Goal: Task Accomplishment & Management: Manage account settings

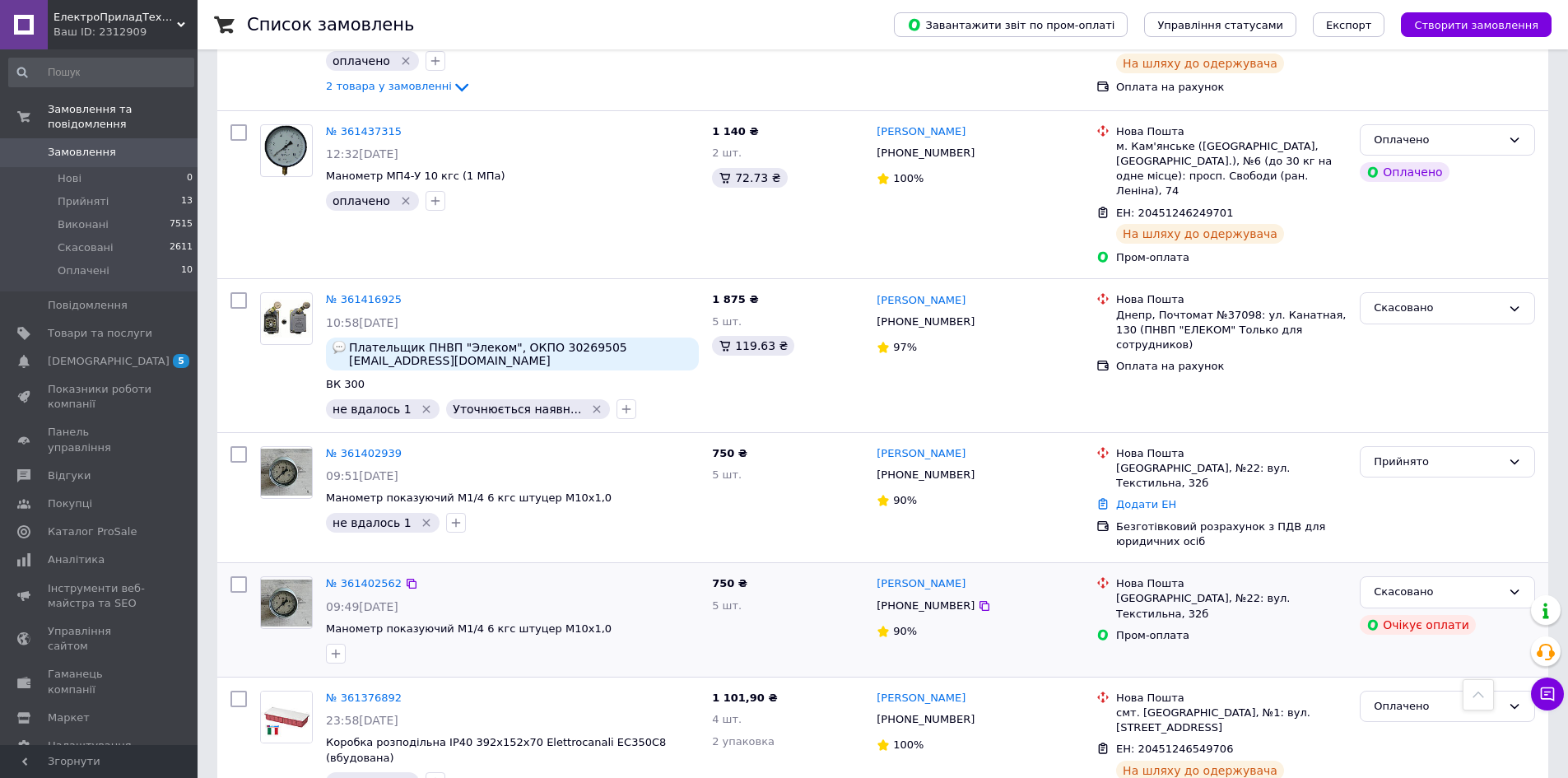
scroll to position [1317, 0]
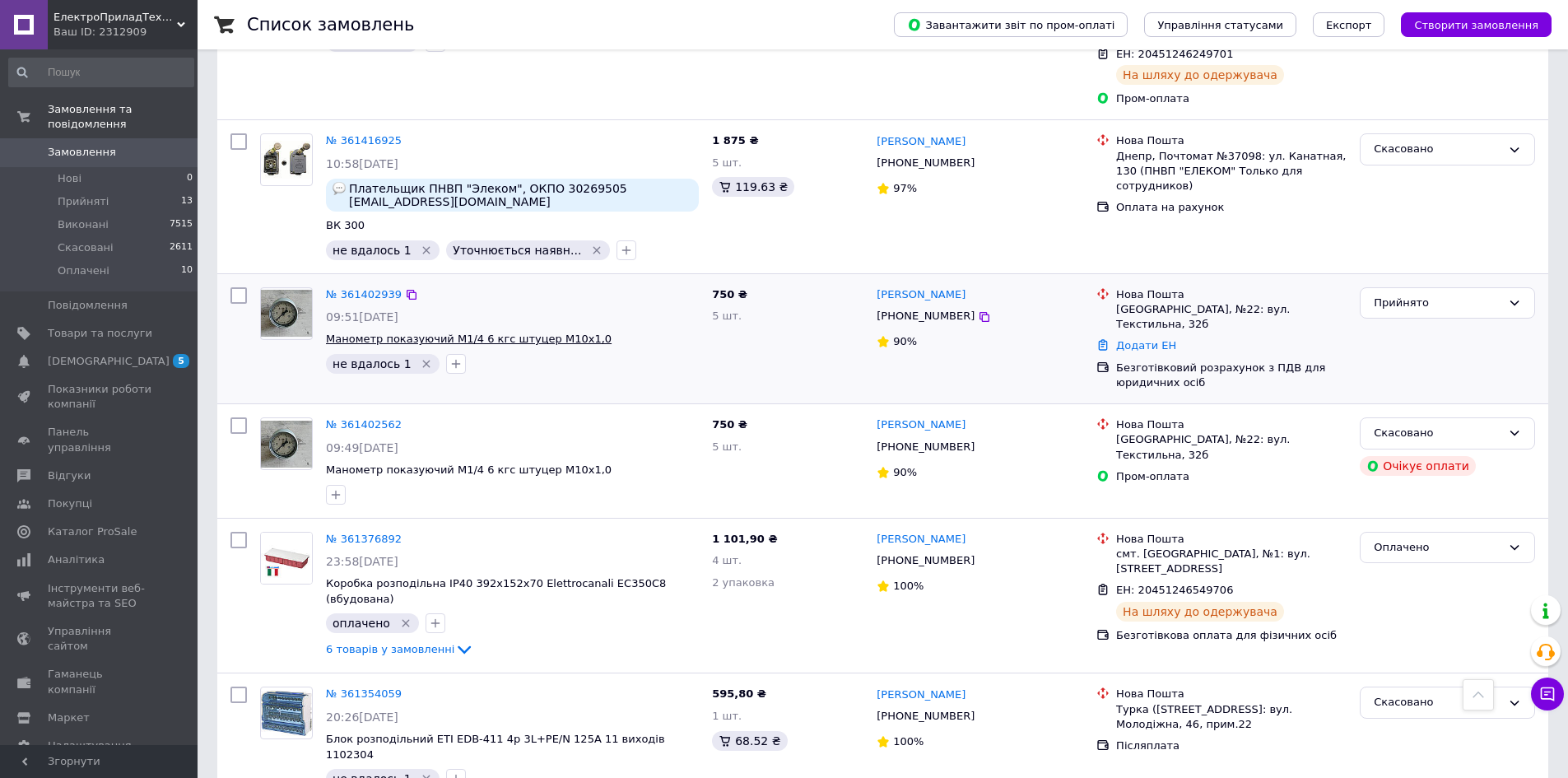
drag, startPoint x: 151, startPoint y: 183, endPoint x: 365, endPoint y: 286, distance: 237.5
click at [151, 190] on li "Прийняті 13" at bounding box center [101, 201] width 203 height 23
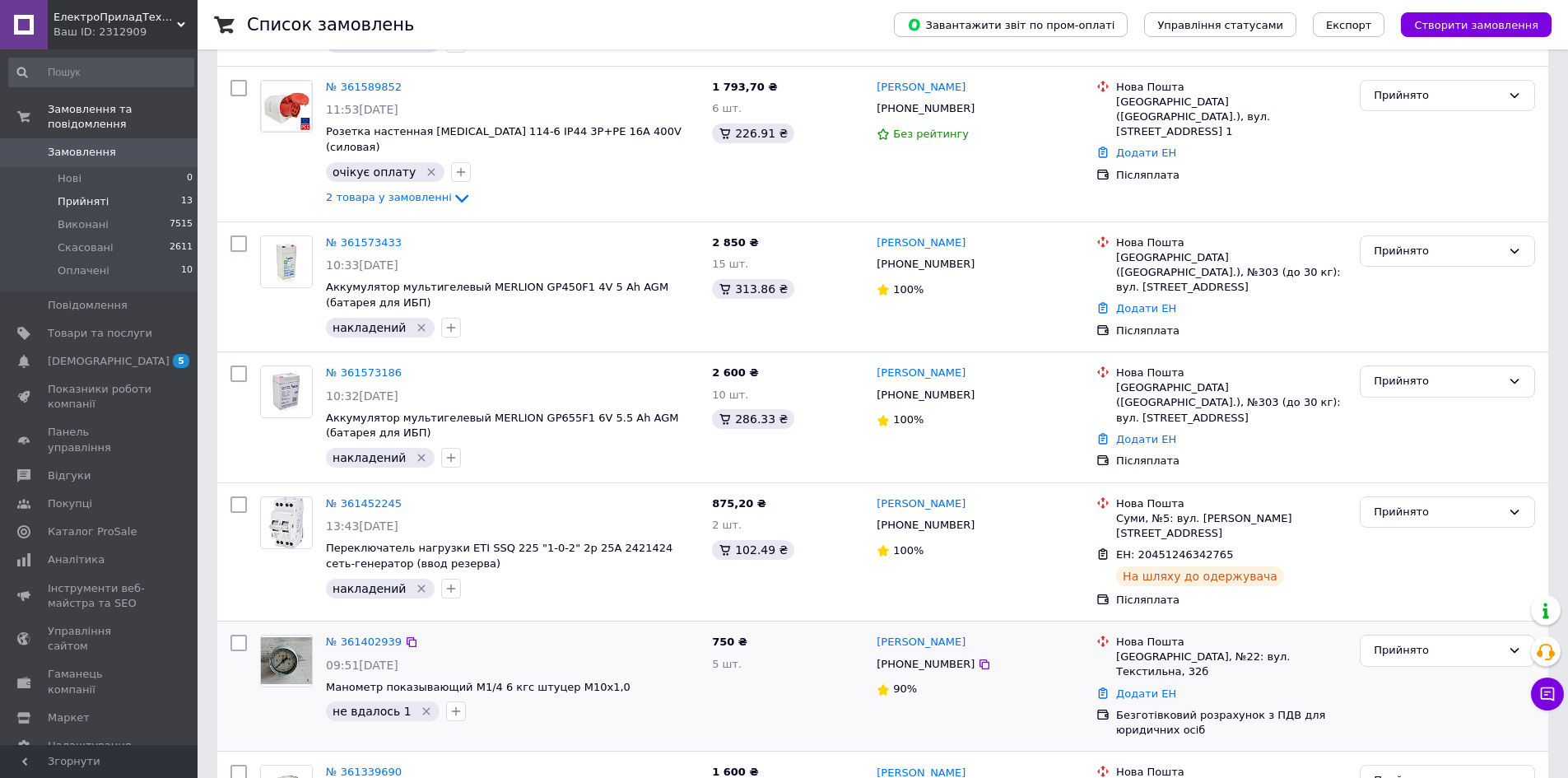
scroll to position [576, 0]
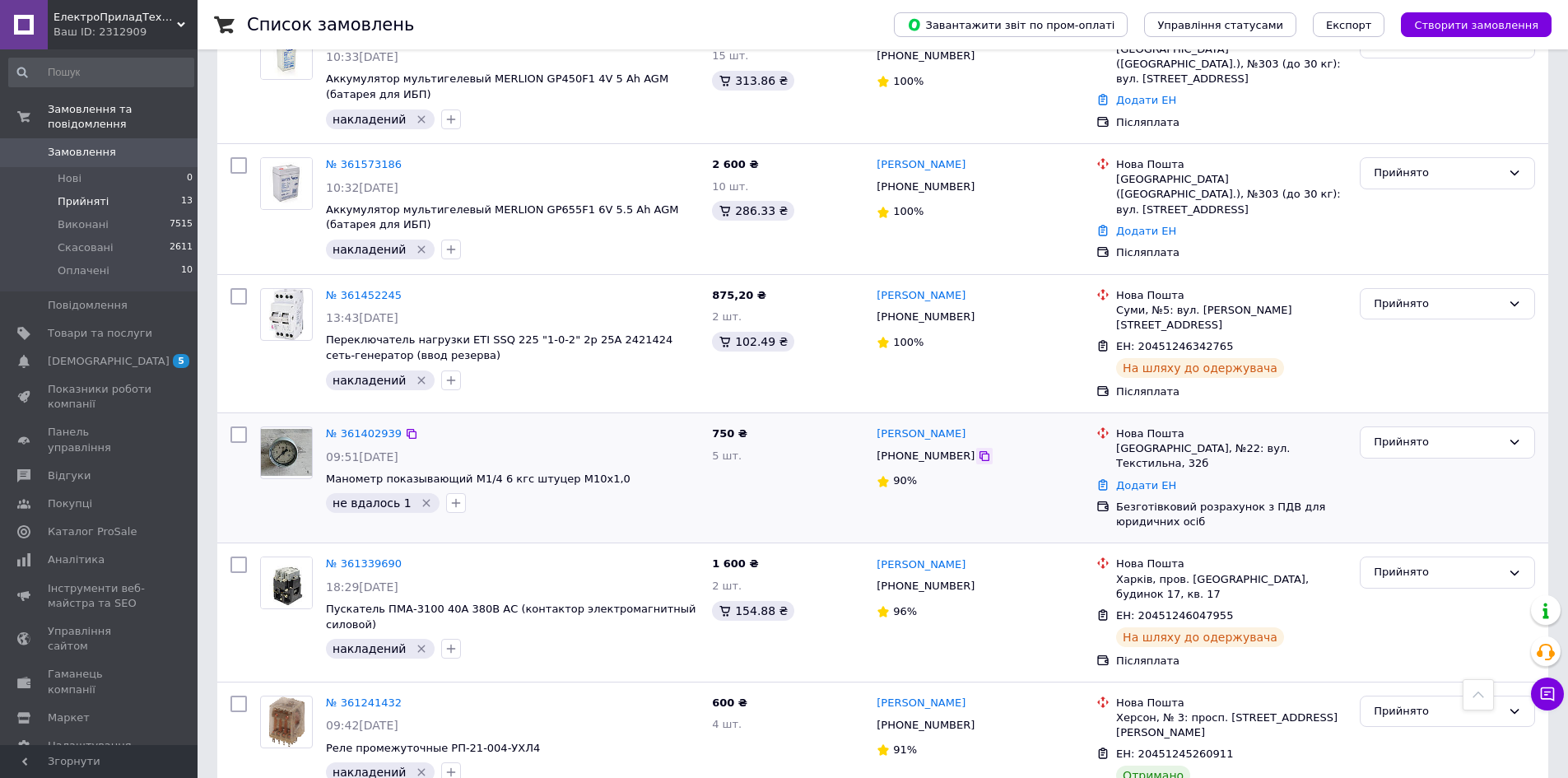
click at [978, 449] on icon at bounding box center [984, 455] width 13 height 13
click at [353, 428] on link "№ 361402939" at bounding box center [363, 434] width 76 height 12
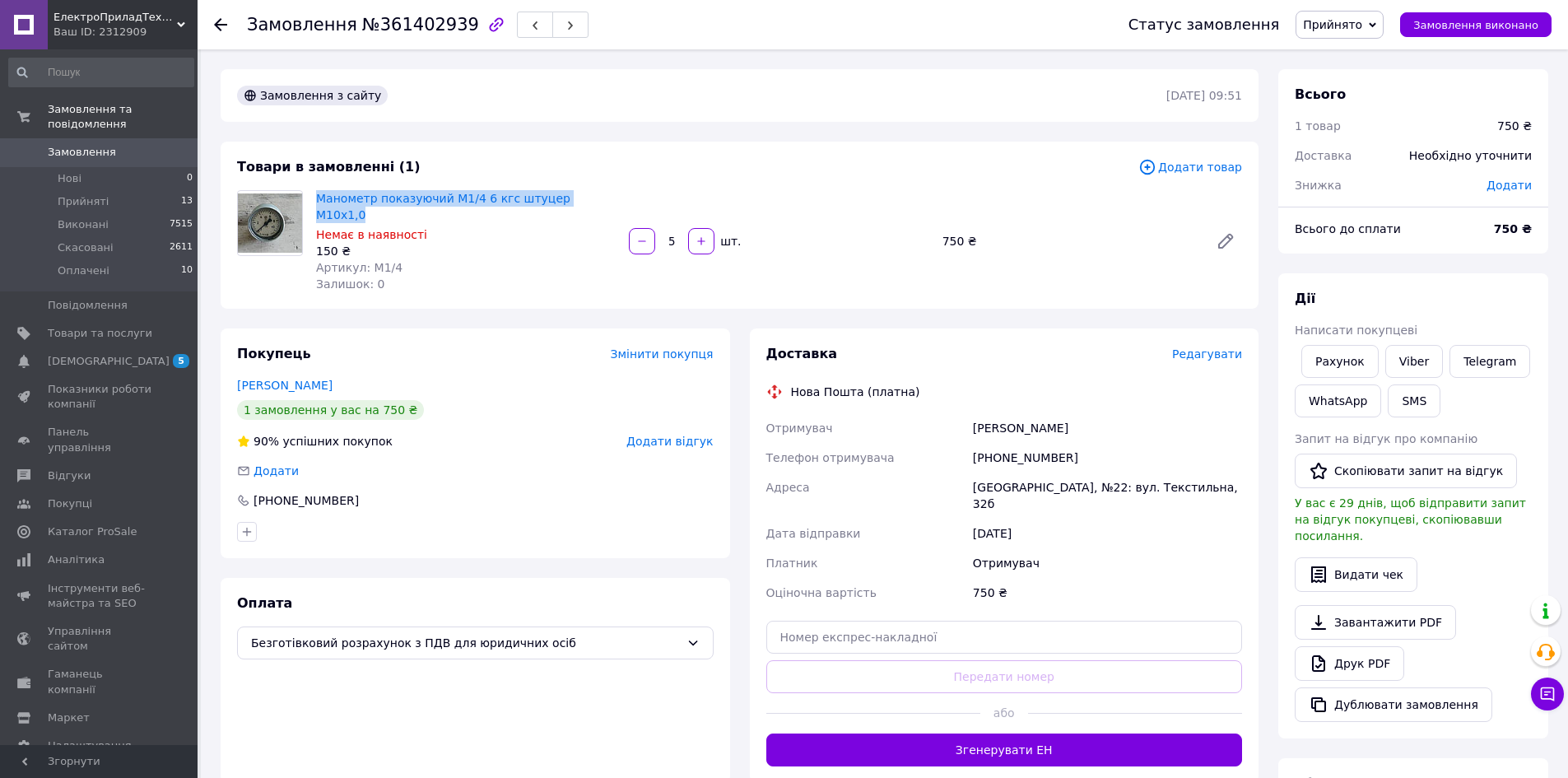
drag, startPoint x: 317, startPoint y: 183, endPoint x: 606, endPoint y: 187, distance: 289.0
click at [606, 187] on div "Товари в замовленні (1) Додати товар [PERSON_NAME] показуючий М1/4 6 кгс штуцер…" at bounding box center [739, 225] width 1038 height 167
copy link "Манометр показуючий М1/4 6 кгс штуцер М10х1,0"
click at [358, 329] on div "Покупець Змінити покупця [PERSON_NAME] 1 замовлення у вас на 750 ₴ 90% успішних…" at bounding box center [475, 443] width 510 height 230
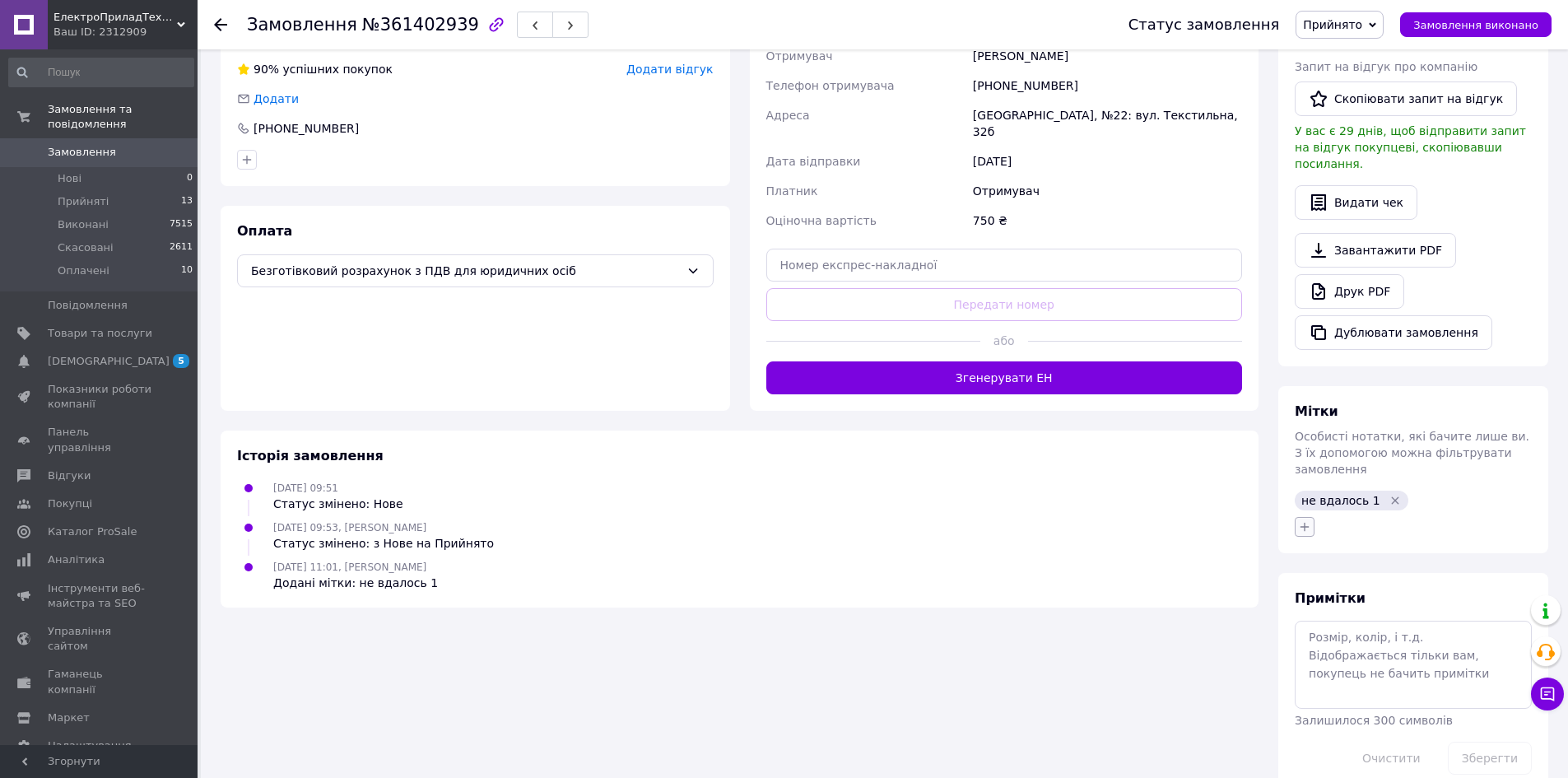
click at [1307, 521] on icon "button" at bounding box center [1305, 527] width 13 height 13
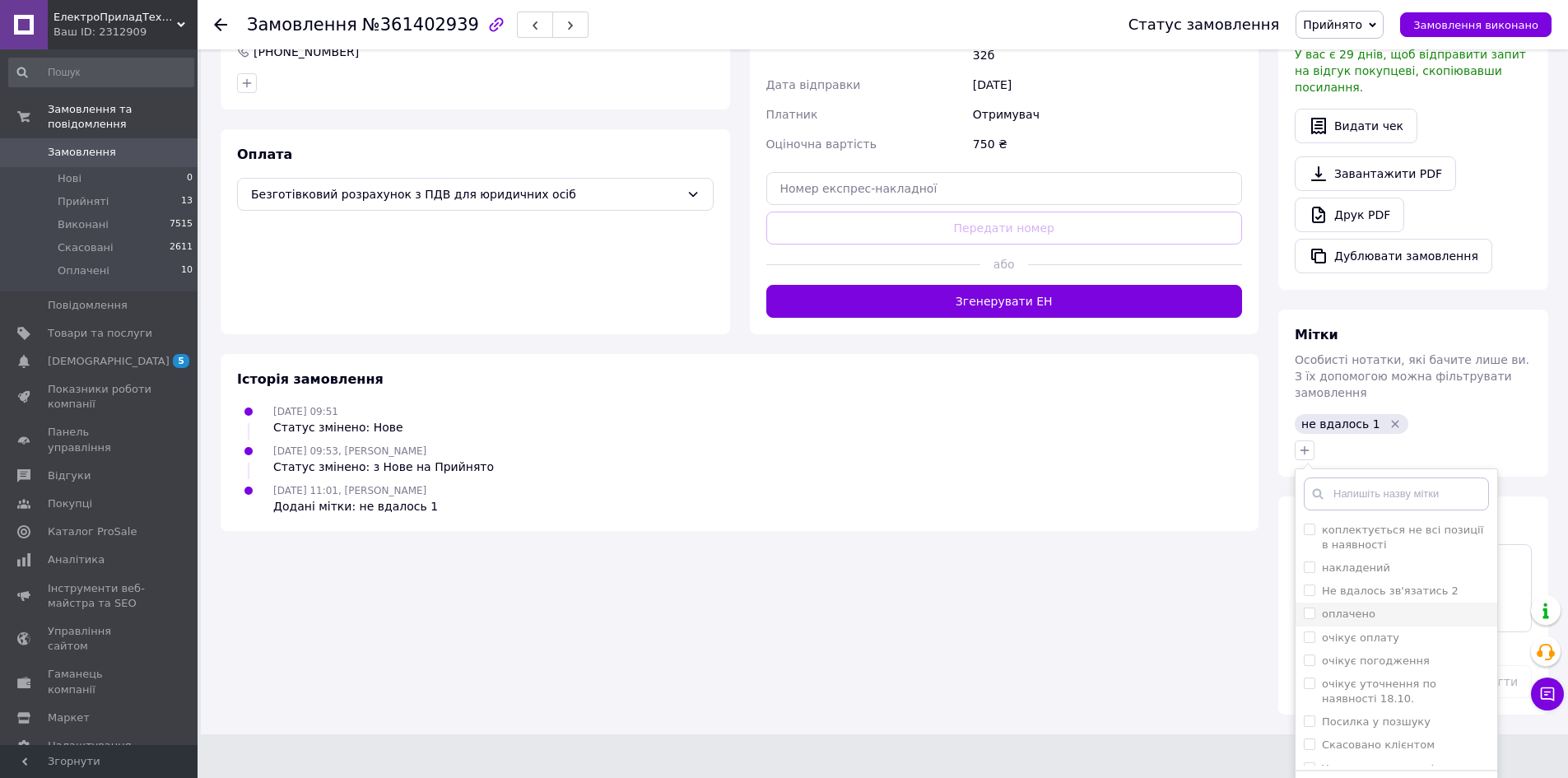
scroll to position [457, 0]
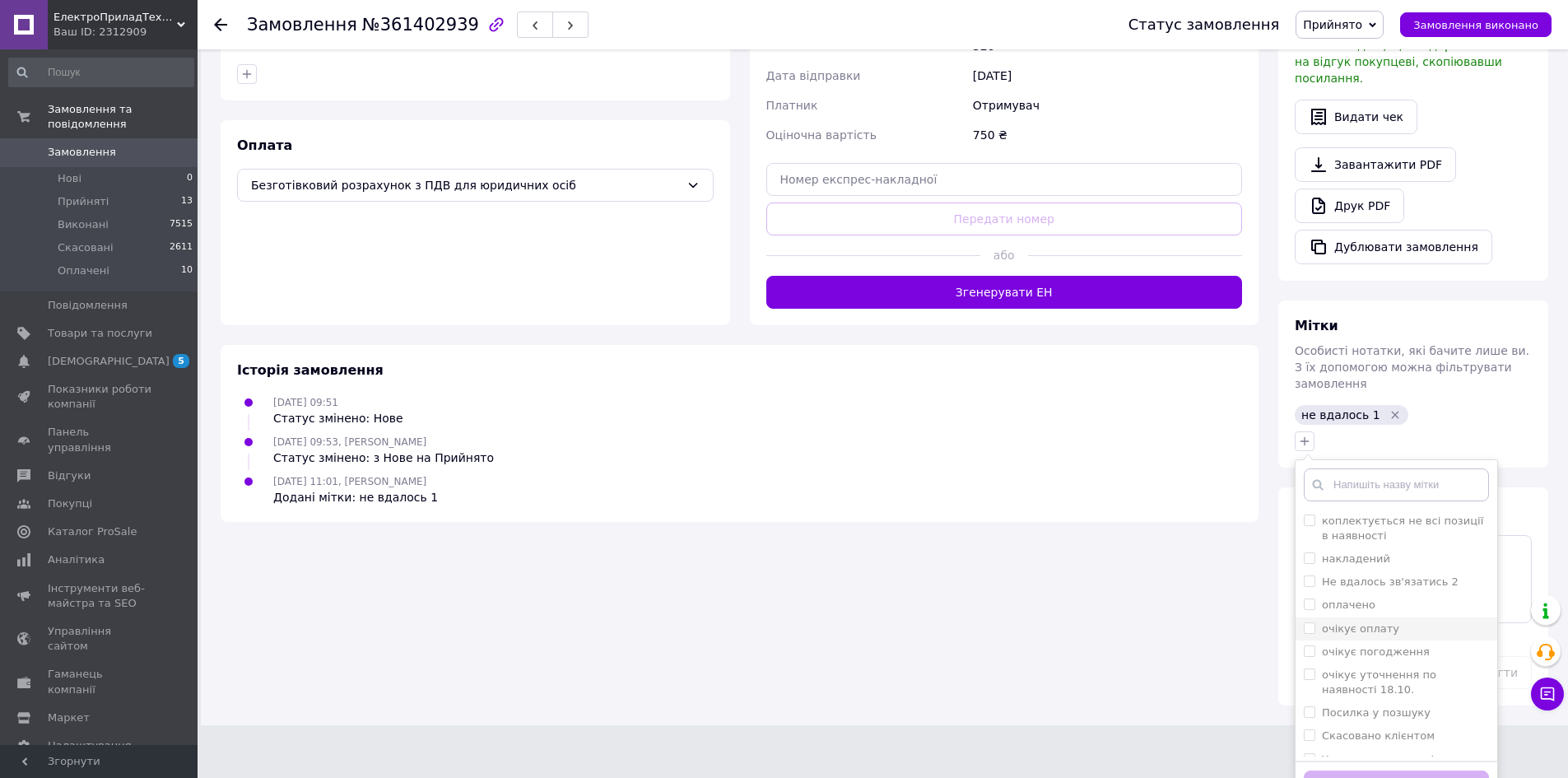
click at [1342, 623] on label "очікує оплату" at bounding box center [1361, 629] width 77 height 12
checkbox input "true"
click at [1345, 770] on button "Додати мітку" at bounding box center [1396, 786] width 185 height 32
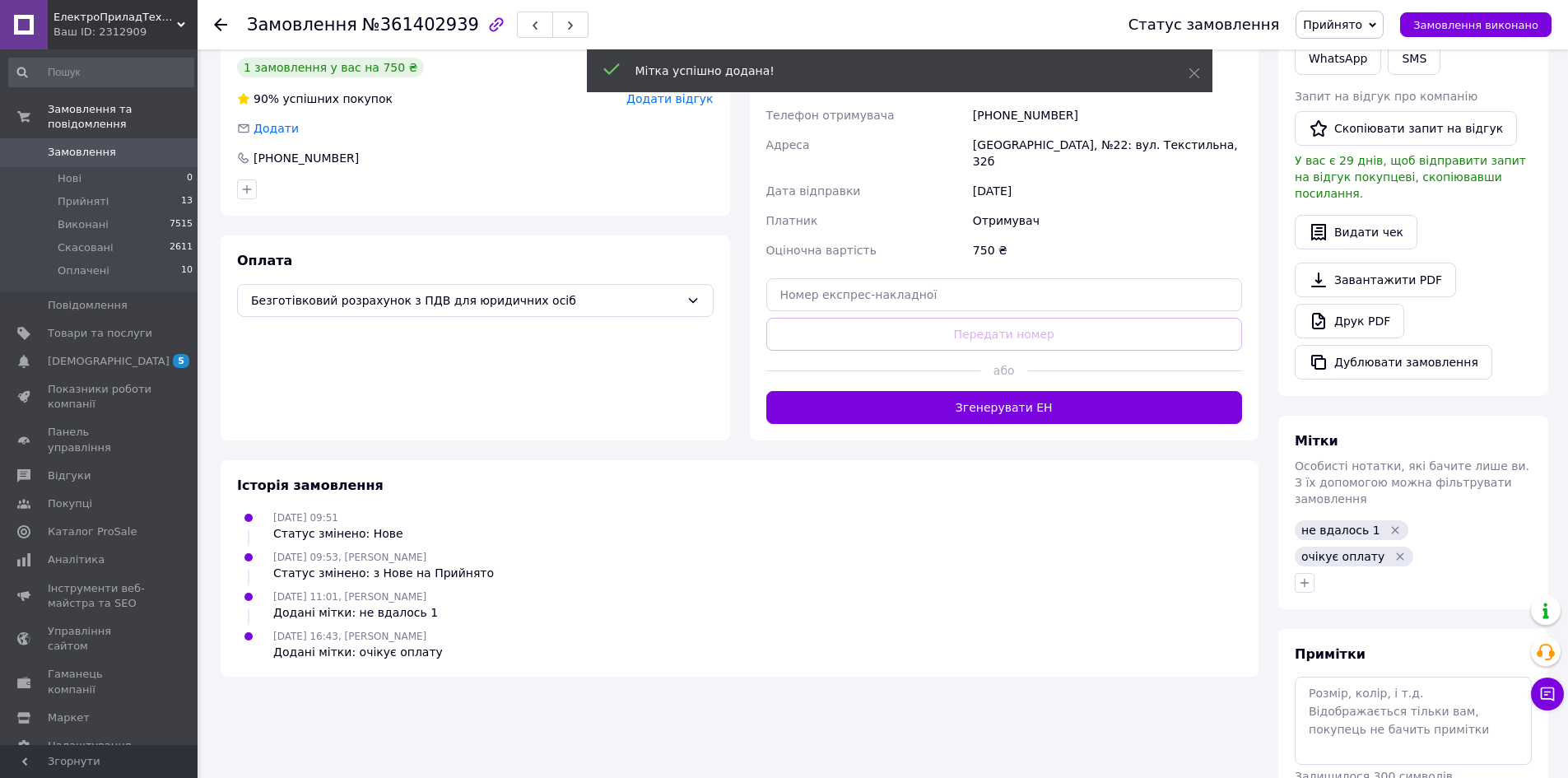
scroll to position [372, 0]
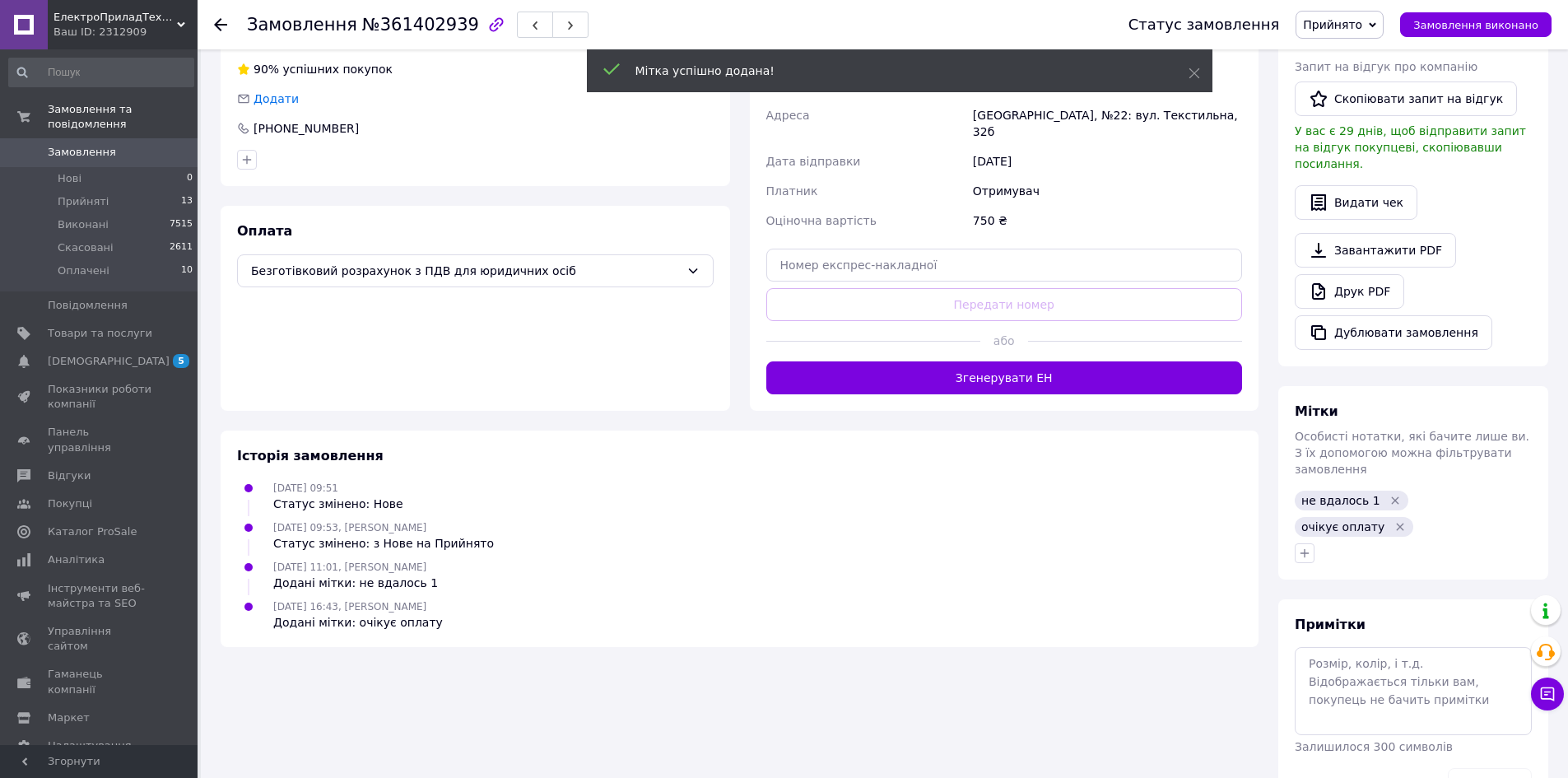
click at [1389, 494] on icon "Видалити мітку" at bounding box center [1395, 500] width 13 height 13
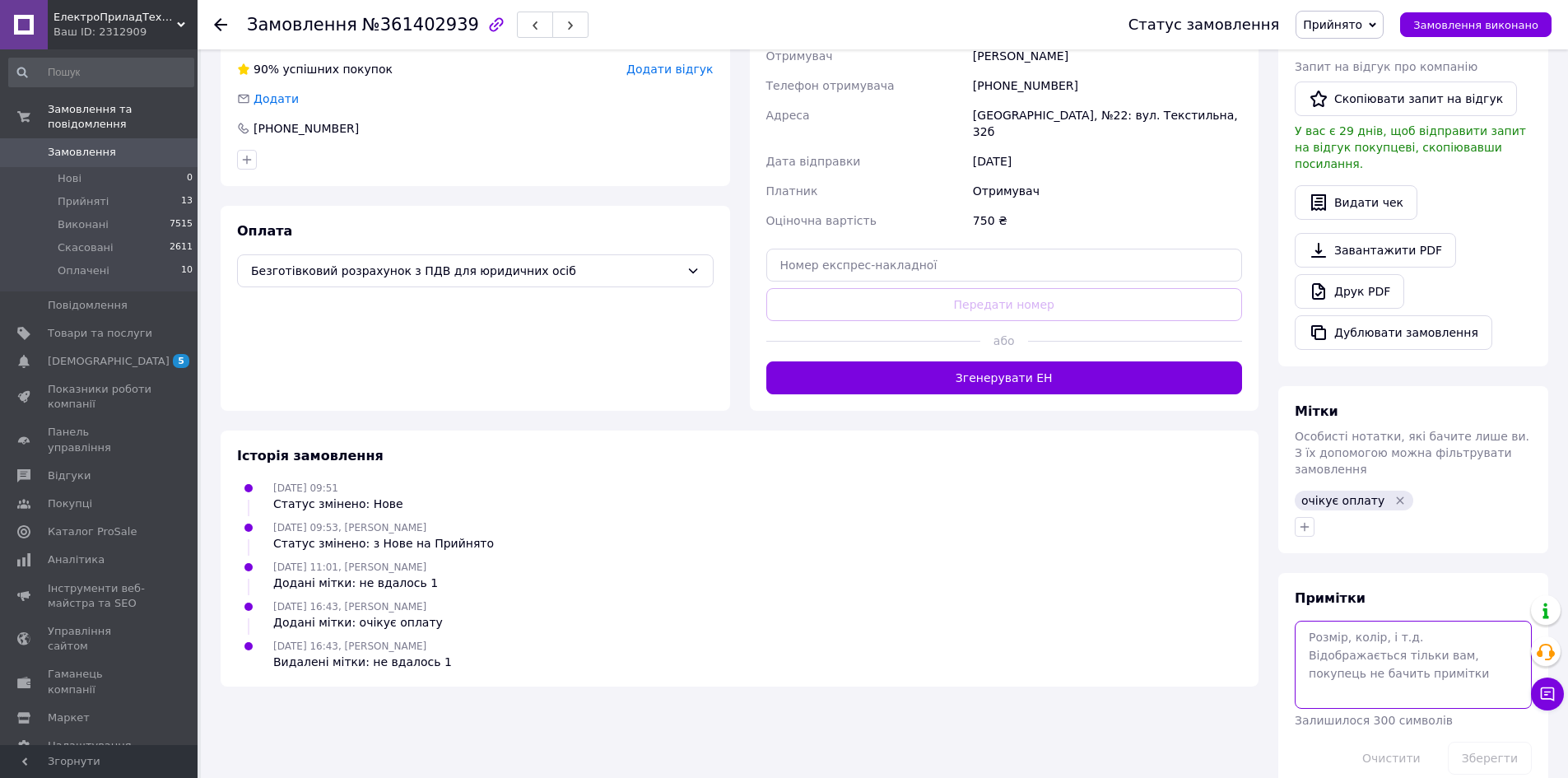
click at [1350, 633] on textarea at bounding box center [1414, 664] width 238 height 87
paste textarea "2509121"
type textarea "рах. 2509121"
click at [1478, 741] on button "Зберегти" at bounding box center [1490, 757] width 84 height 33
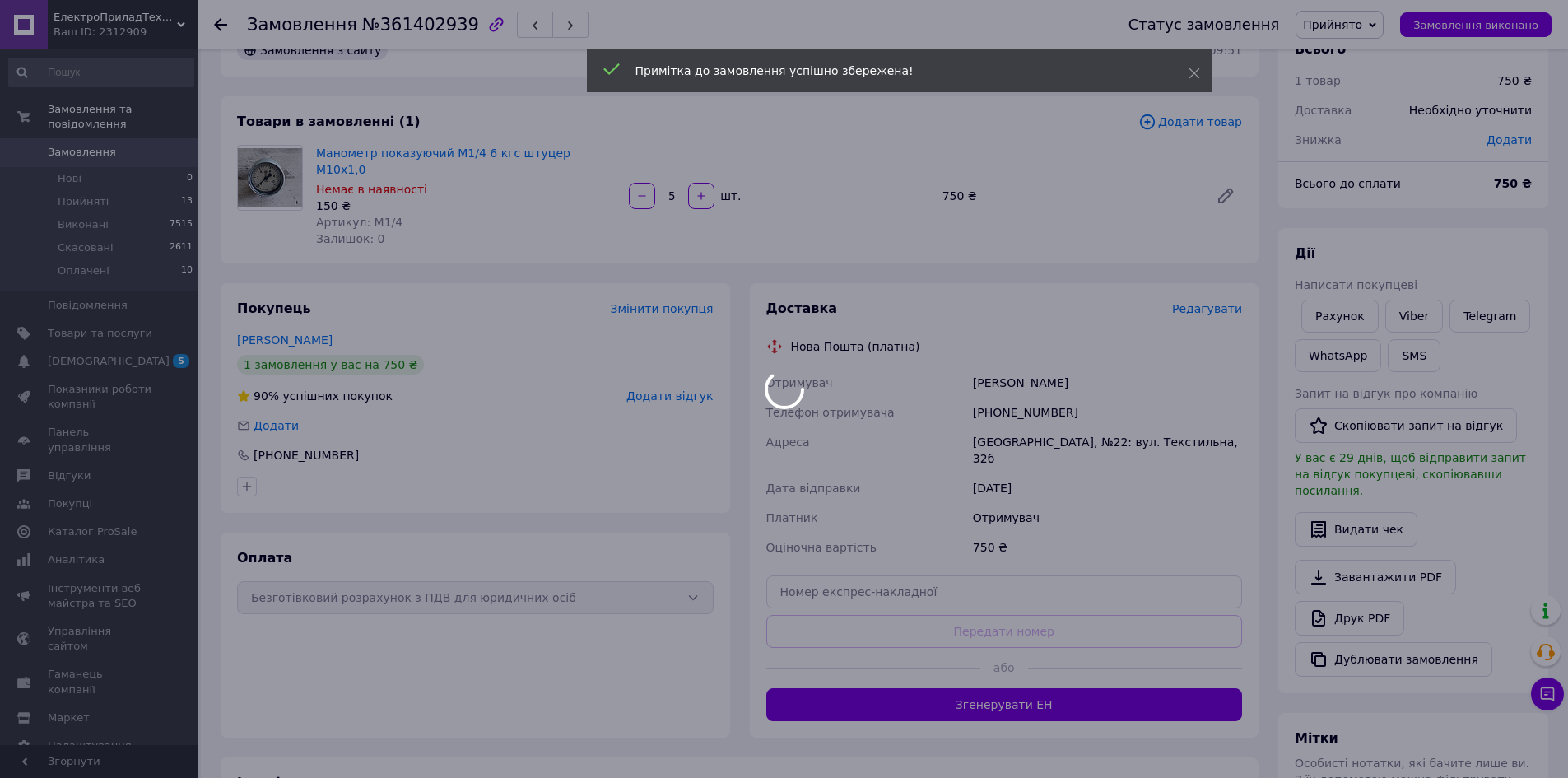
scroll to position [0, 0]
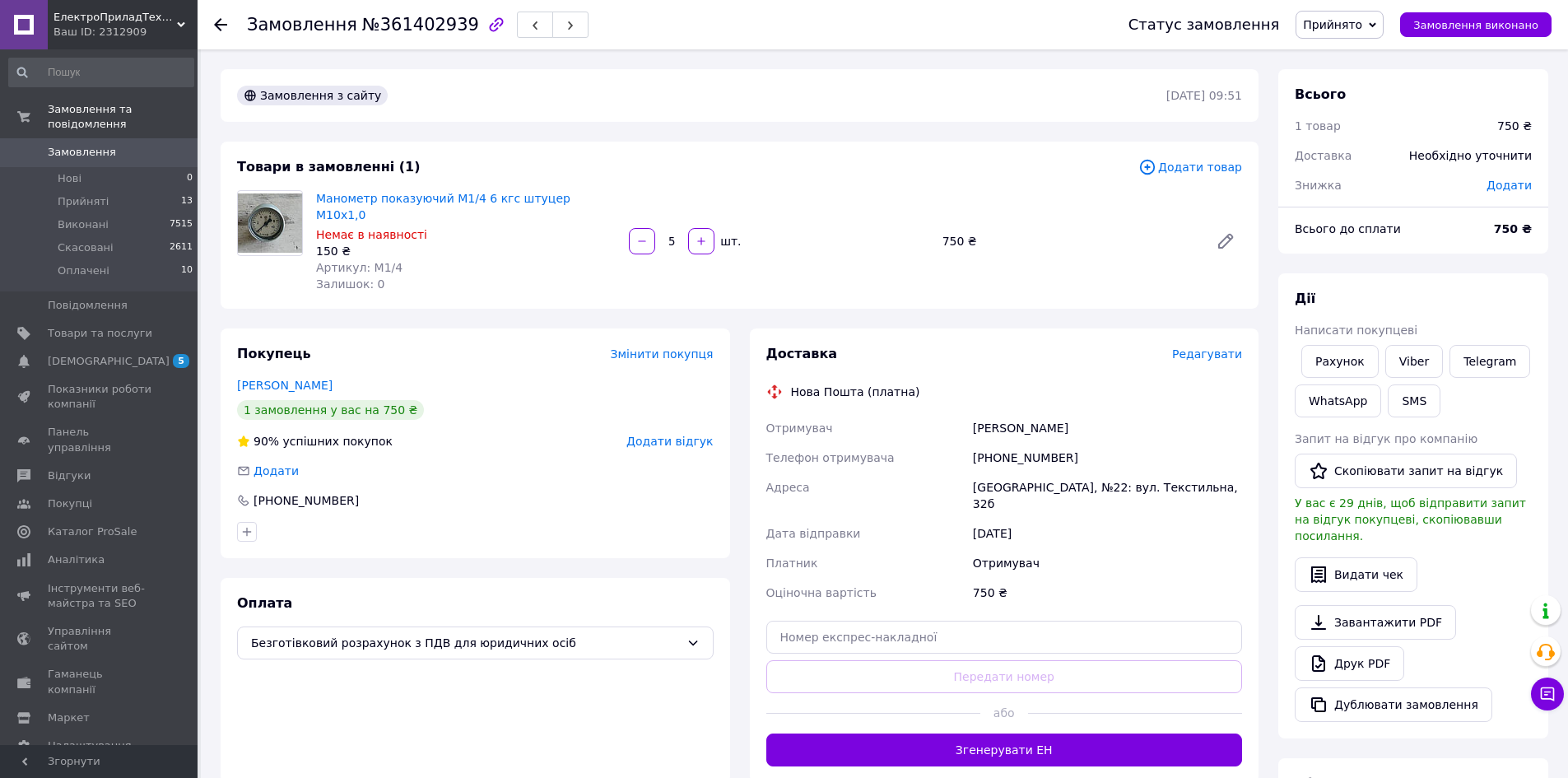
click at [156, 145] on span "0" at bounding box center [175, 151] width 46 height 15
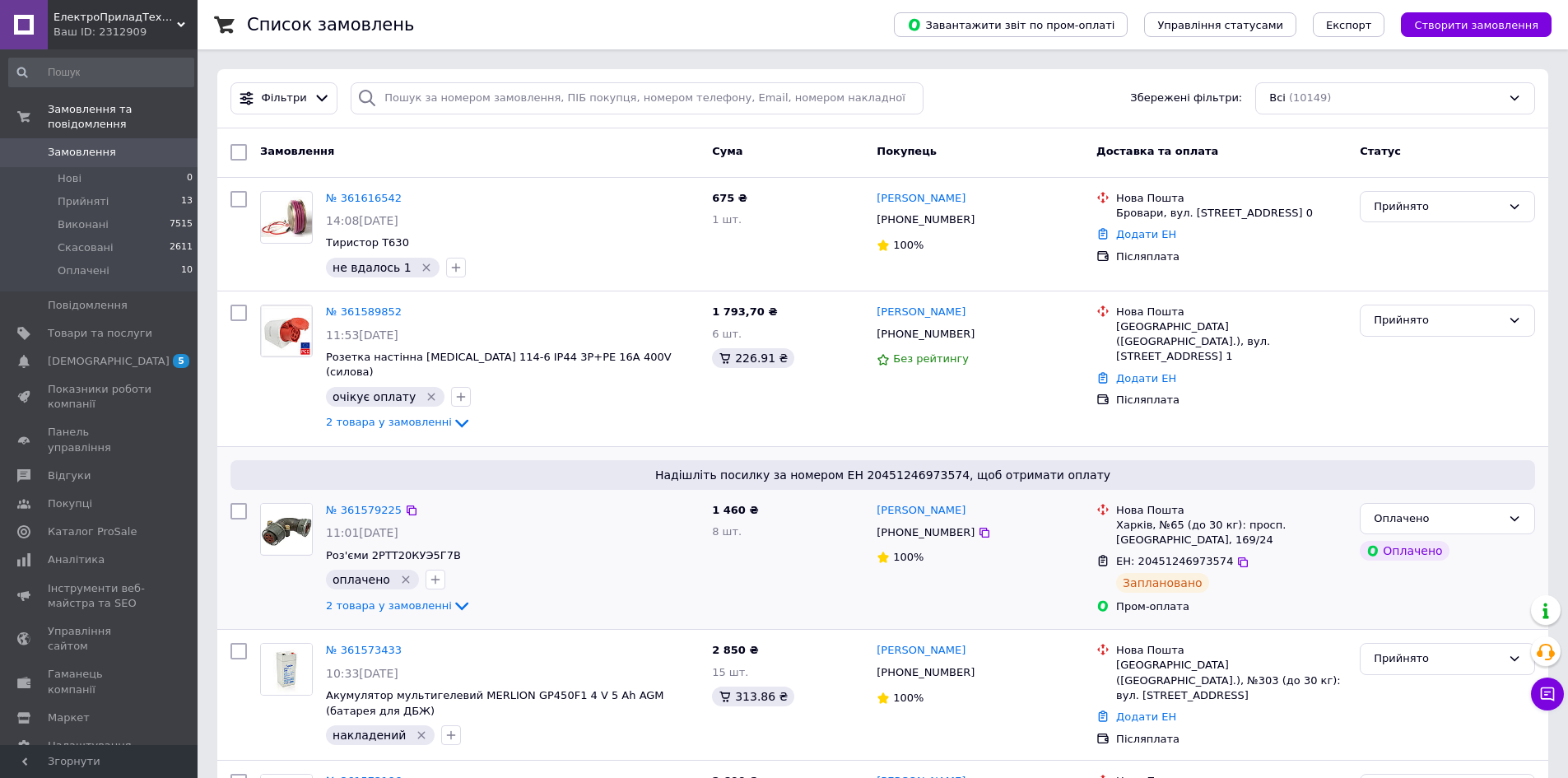
click at [283, 447] on div "Надішліть посилку за номером ЕН 20451246973574, щоб отримати оплату № 361579225…" at bounding box center [883, 538] width 1331 height 182
click at [384, 193] on link "№ 361616542" at bounding box center [363, 198] width 76 height 12
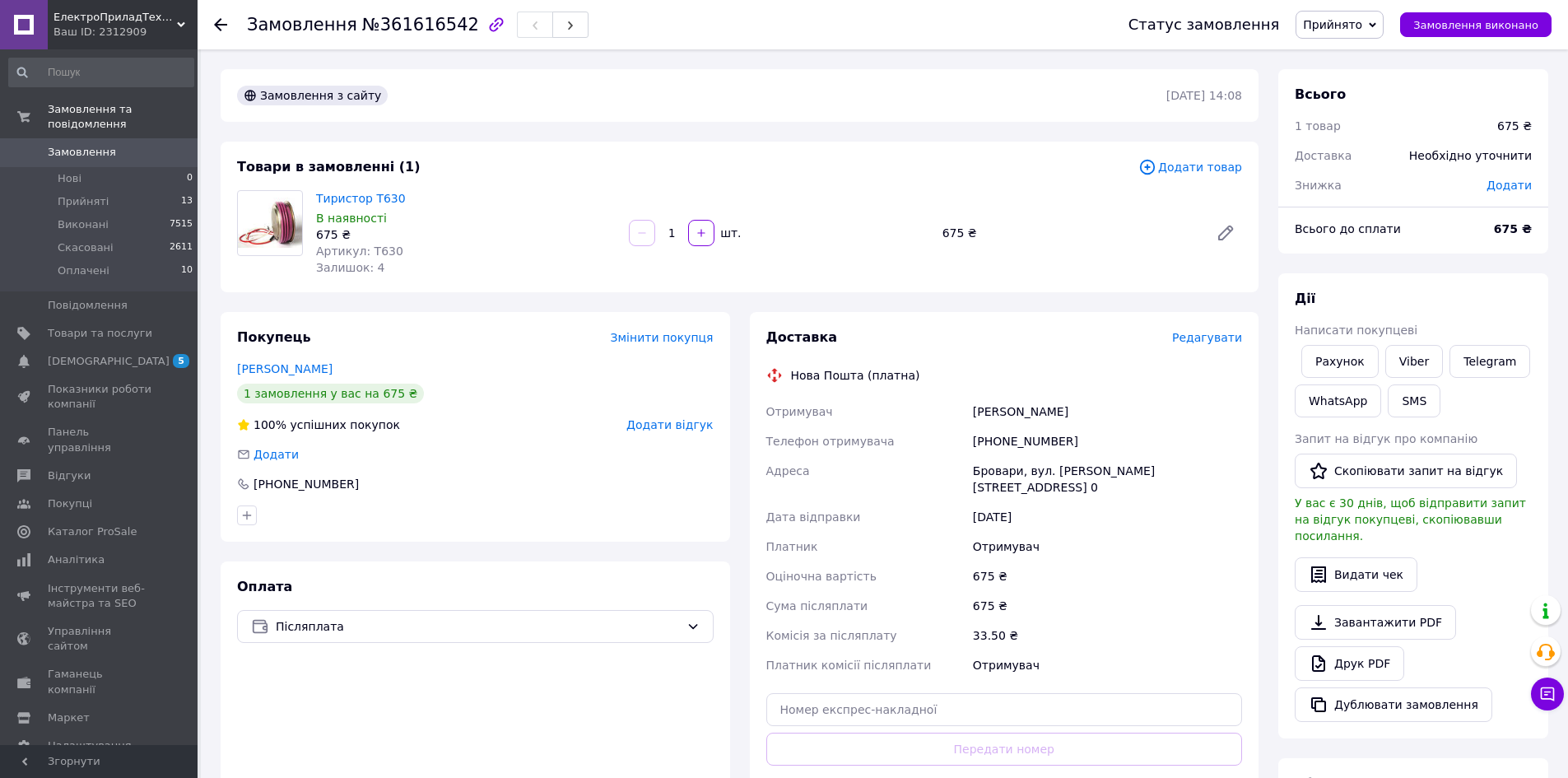
click at [386, 192] on link "Тиристор Т630" at bounding box center [360, 198] width 90 height 13
click at [997, 451] on div "[PHONE_NUMBER]" at bounding box center [1108, 441] width 276 height 30
click at [996, 441] on div "[PHONE_NUMBER]" at bounding box center [1108, 441] width 276 height 30
copy div "380971650790"
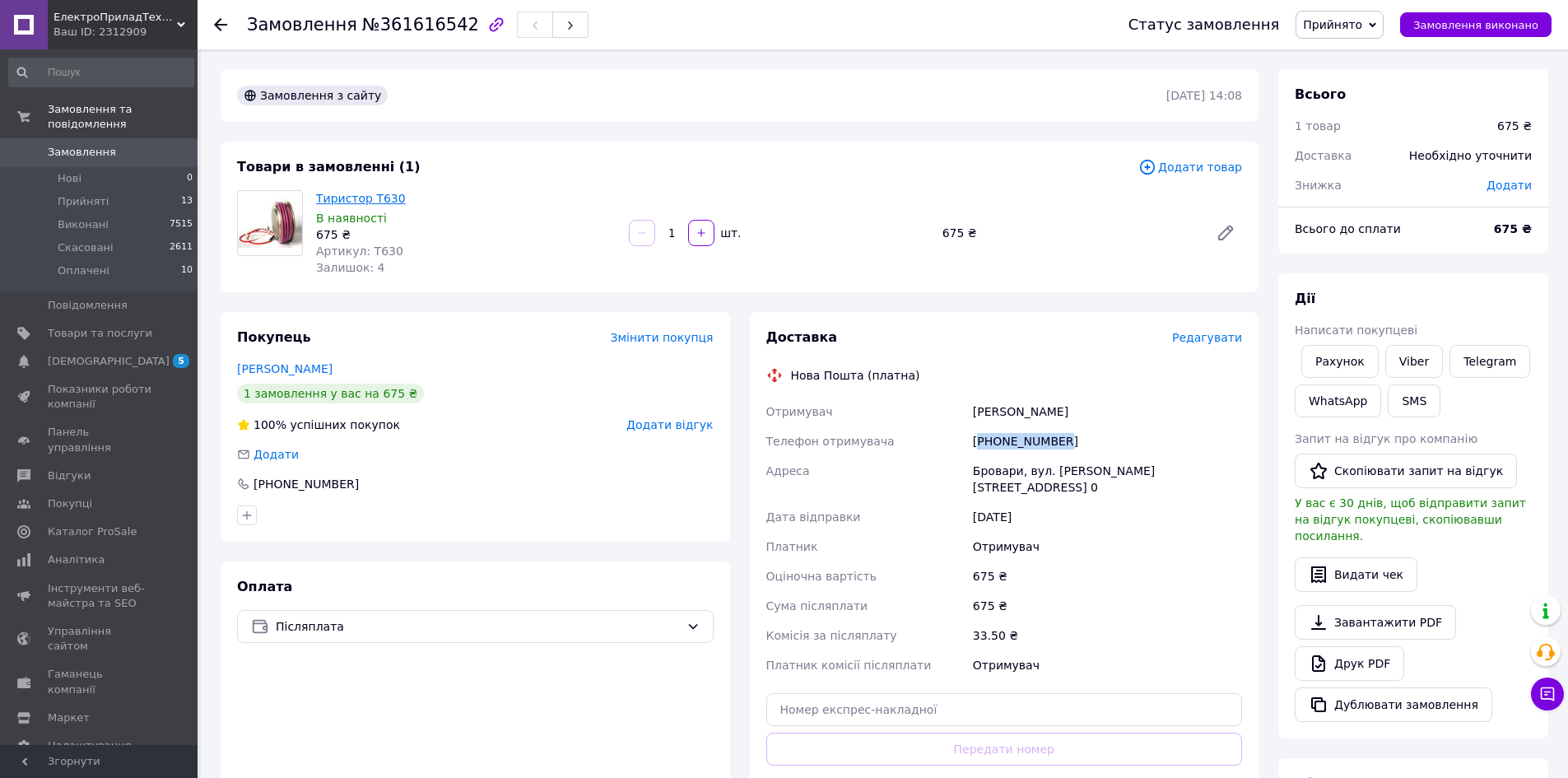
click at [381, 197] on link "Тиристор Т630" at bounding box center [360, 198] width 90 height 13
click at [85, 145] on span "Замовлення" at bounding box center [81, 151] width 68 height 15
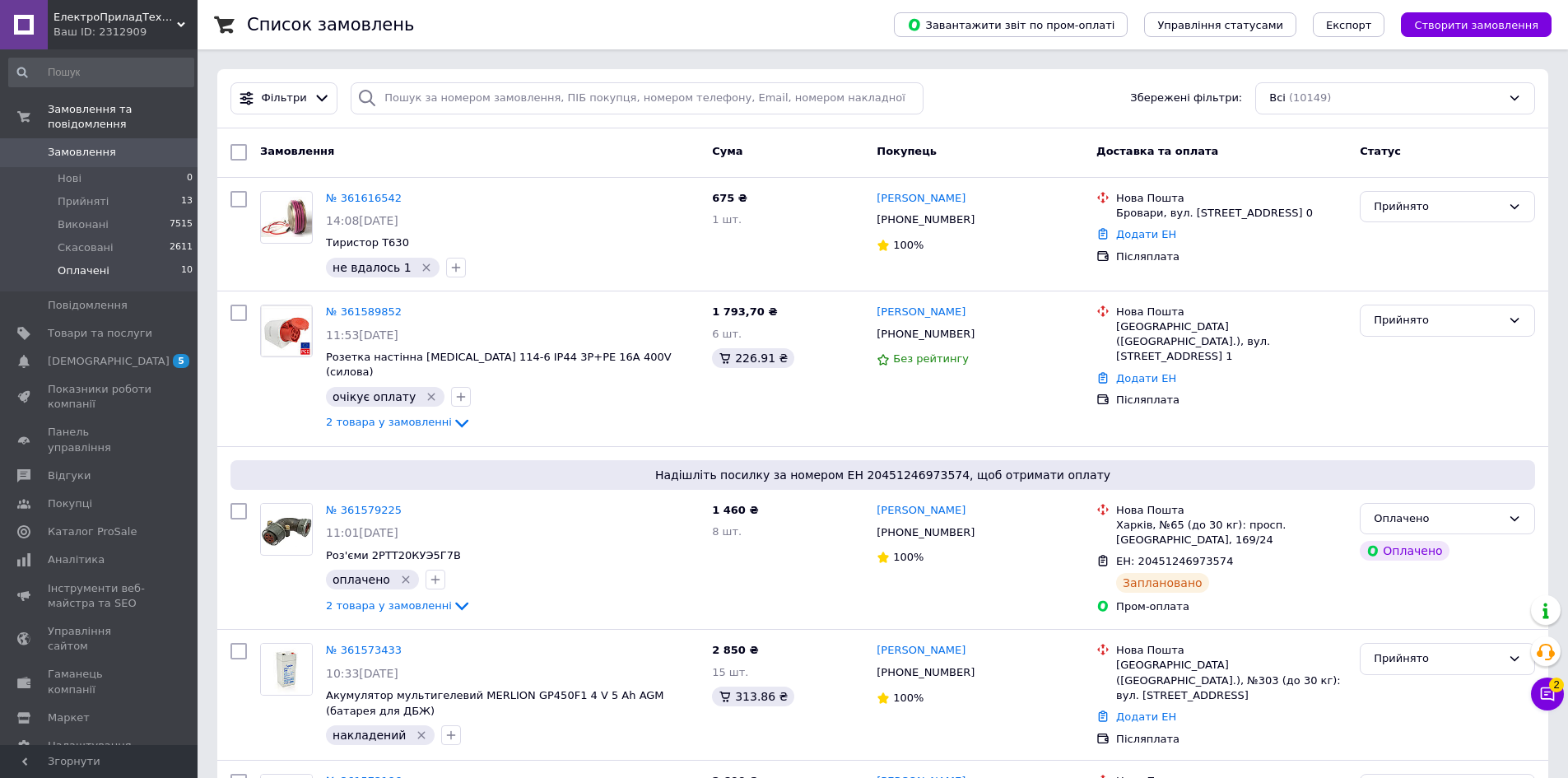
click at [99, 263] on span "Оплачені" at bounding box center [83, 270] width 51 height 15
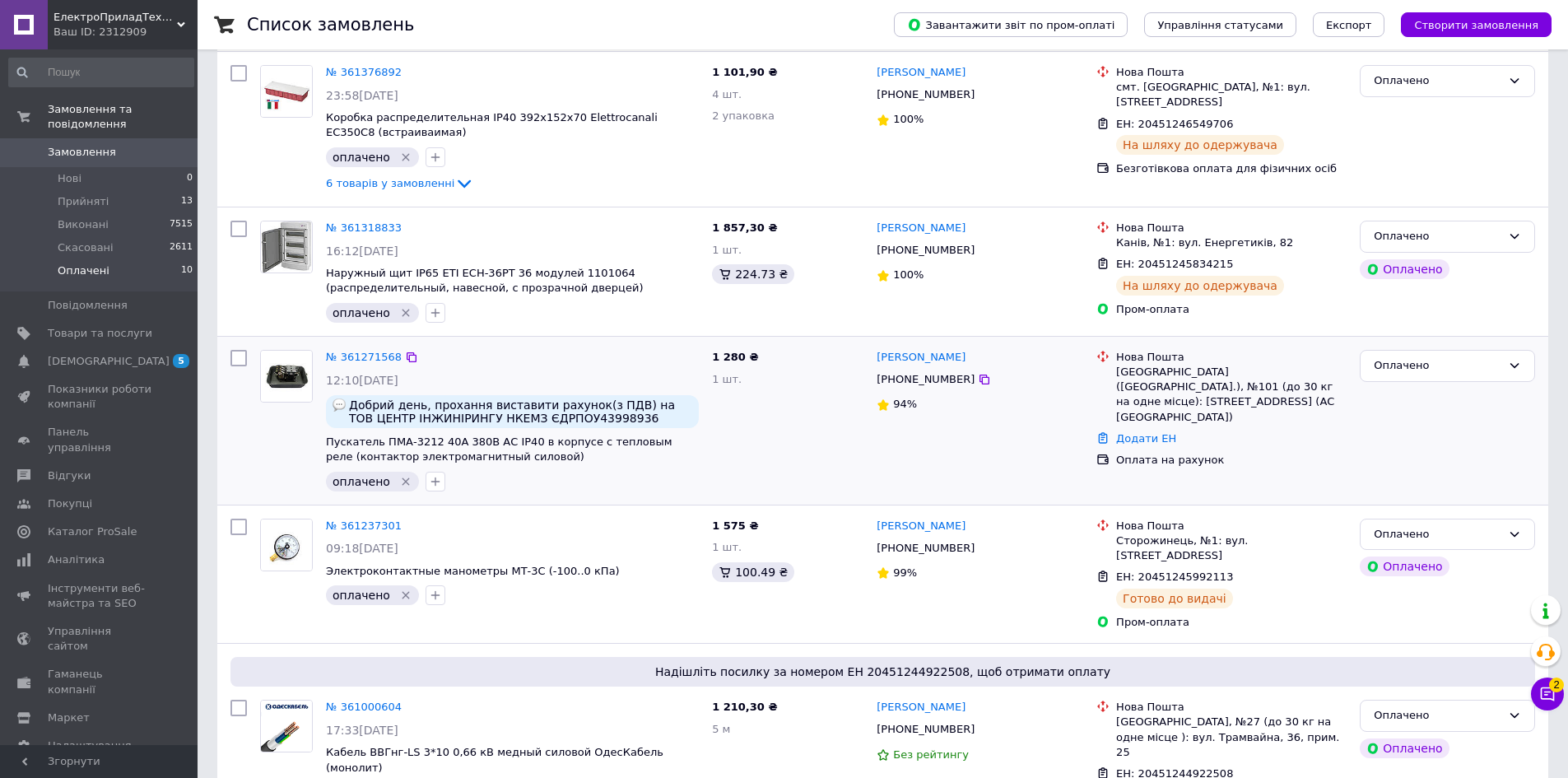
scroll to position [824, 0]
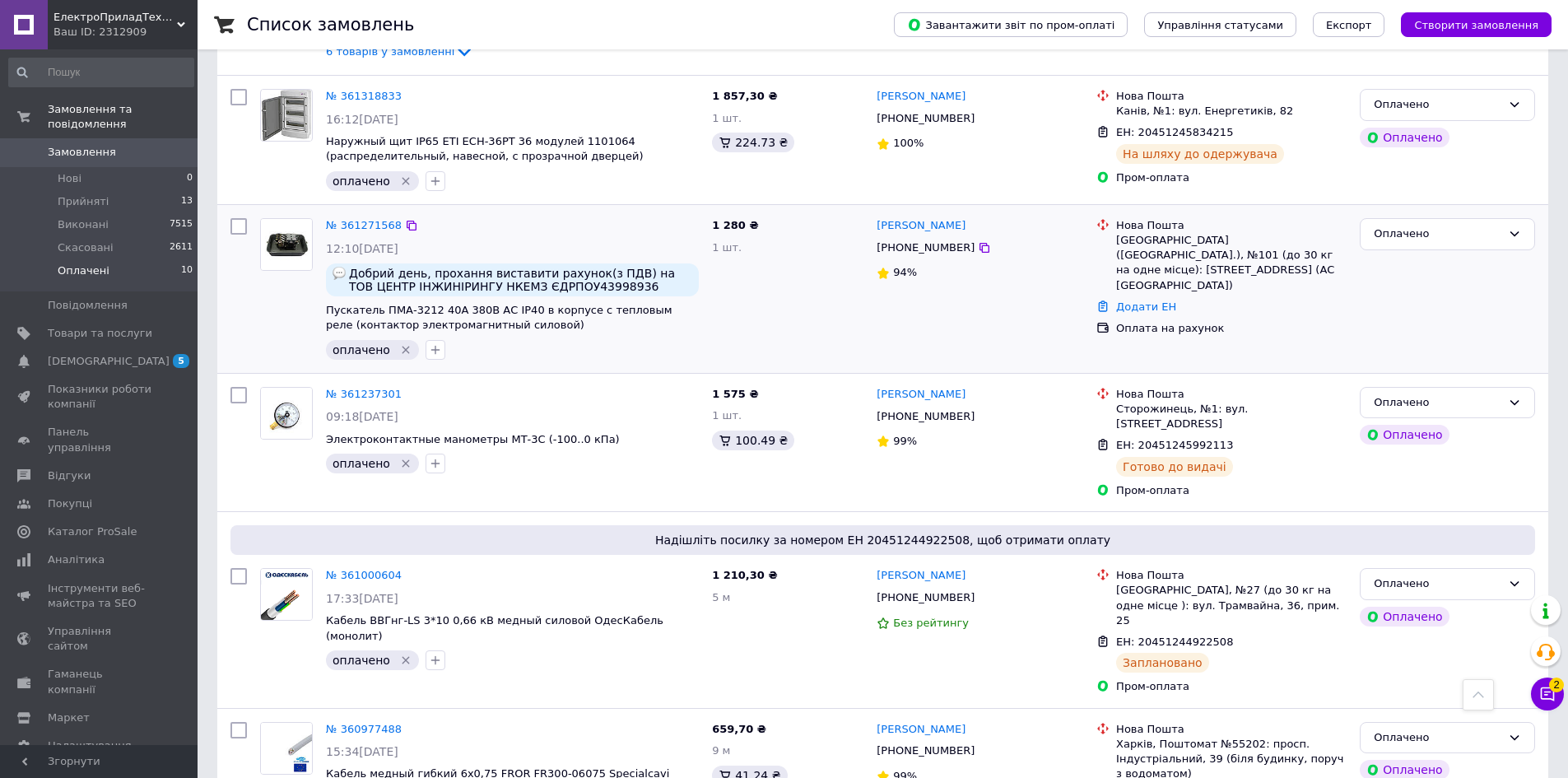
click at [281, 291] on div at bounding box center [286, 289] width 66 height 154
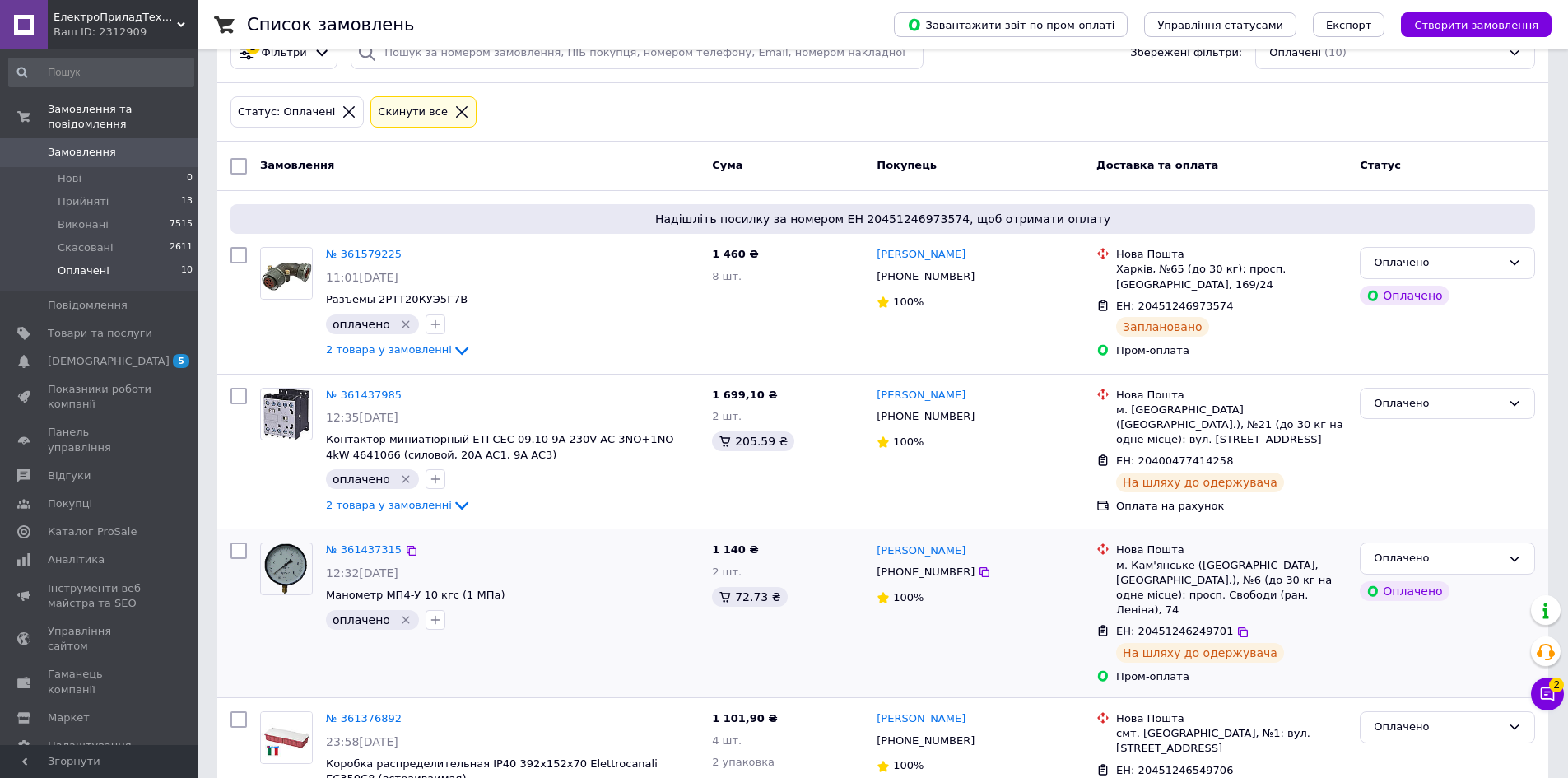
scroll to position [0, 0]
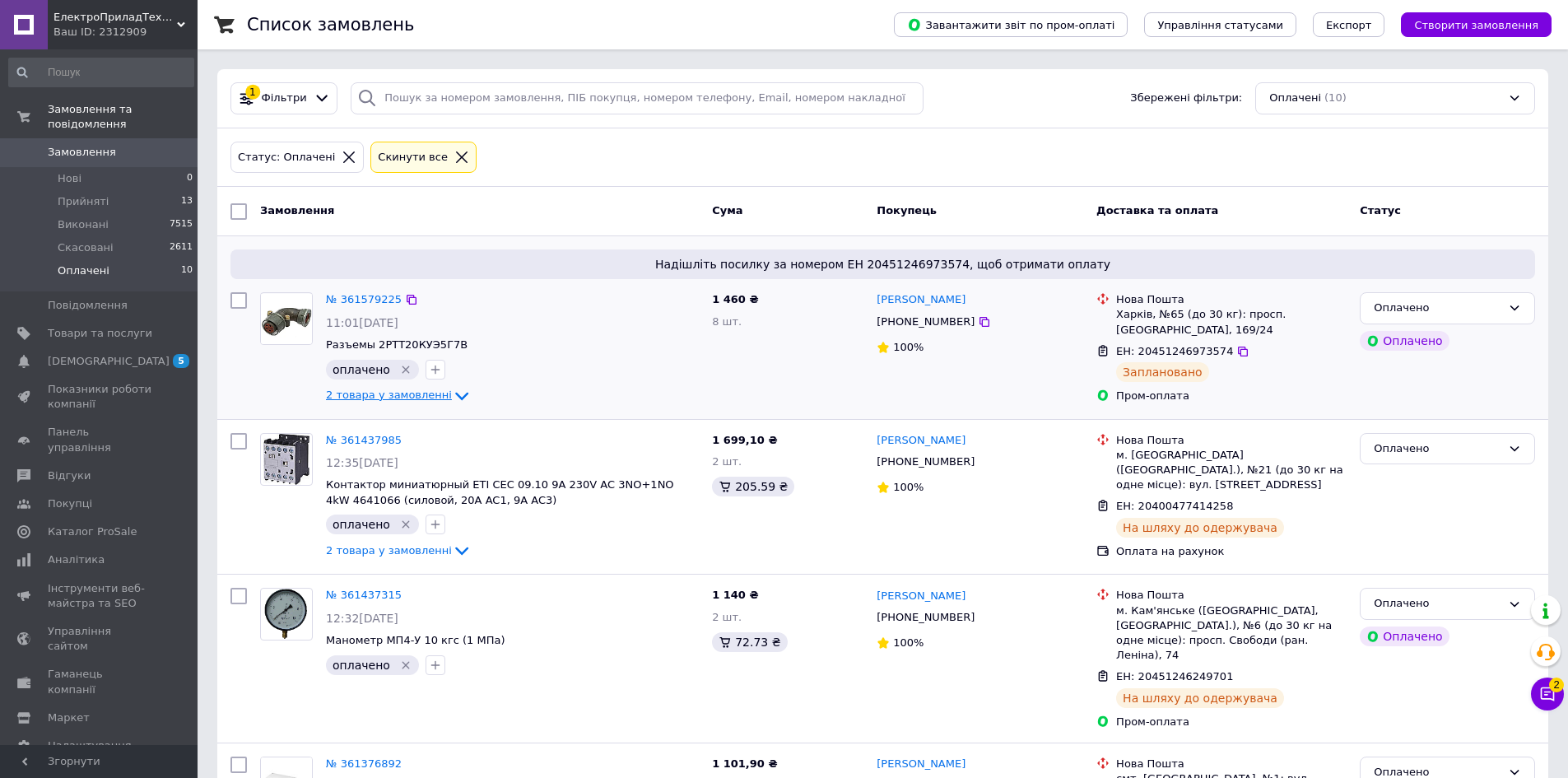
click at [357, 390] on span "2 товара у замовленні" at bounding box center [388, 395] width 126 height 12
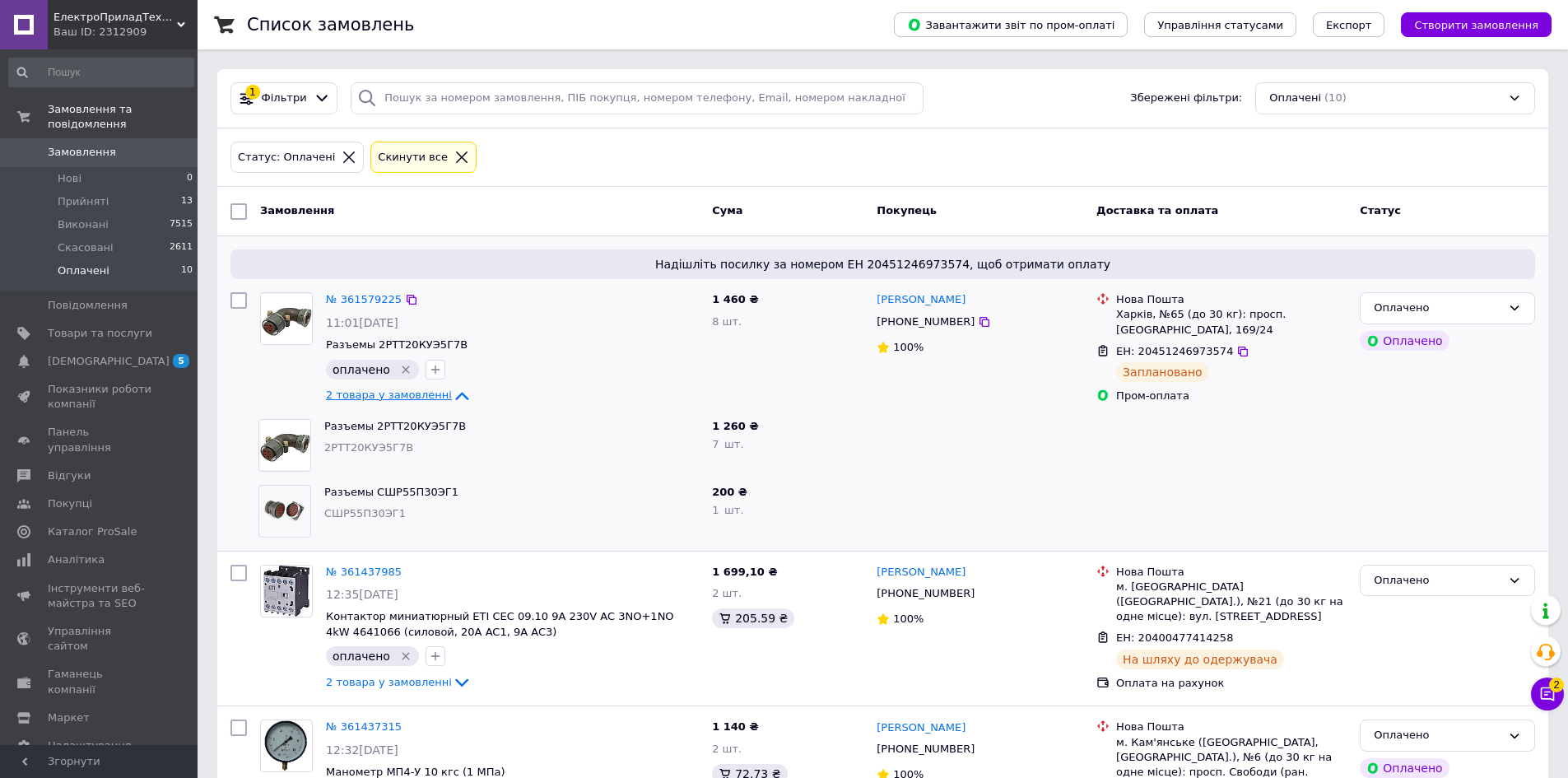
click at [357, 390] on span "2 товара у замовленні" at bounding box center [388, 395] width 126 height 12
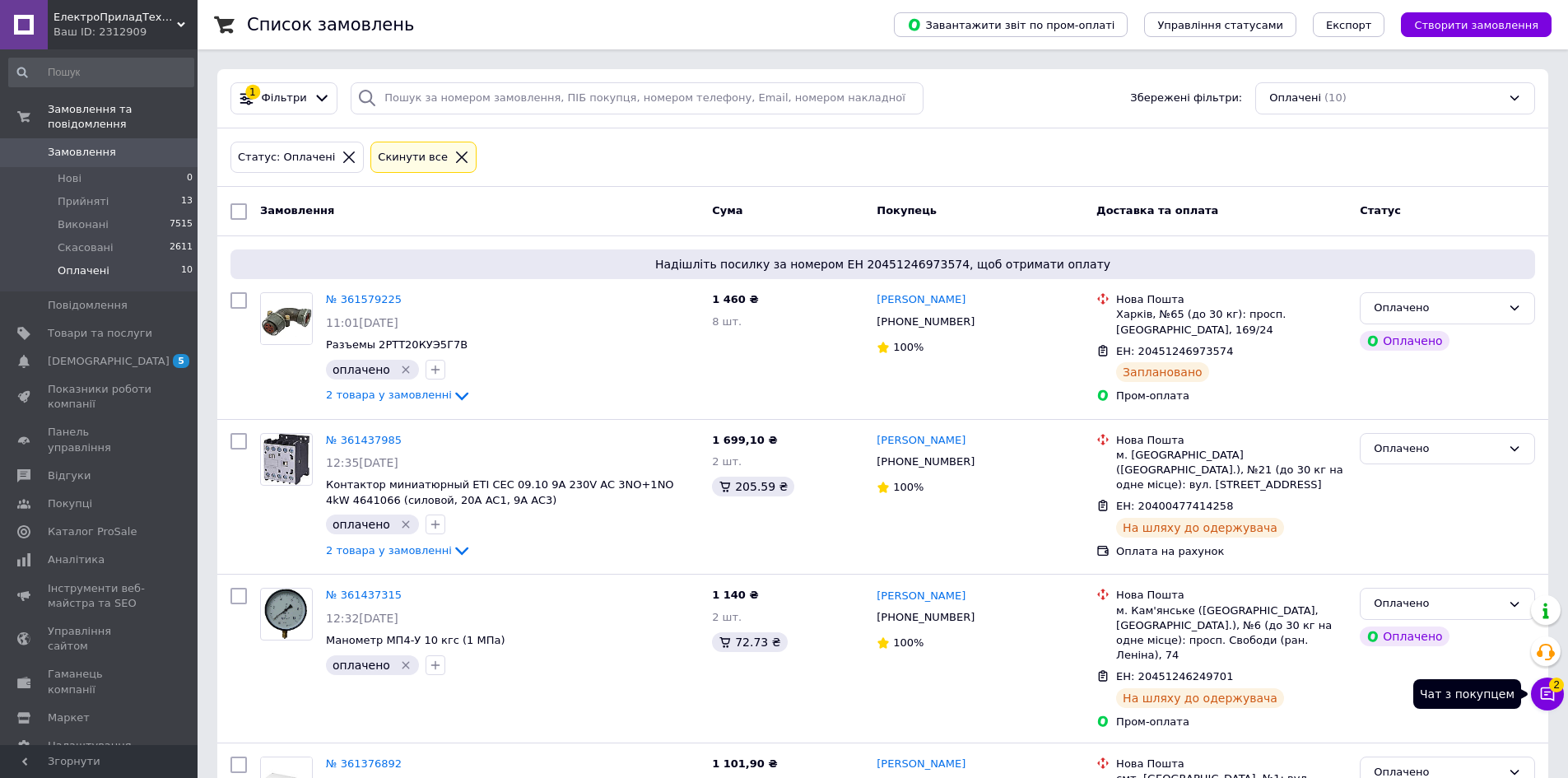
click at [1550, 685] on span "2" at bounding box center [1556, 684] width 15 height 15
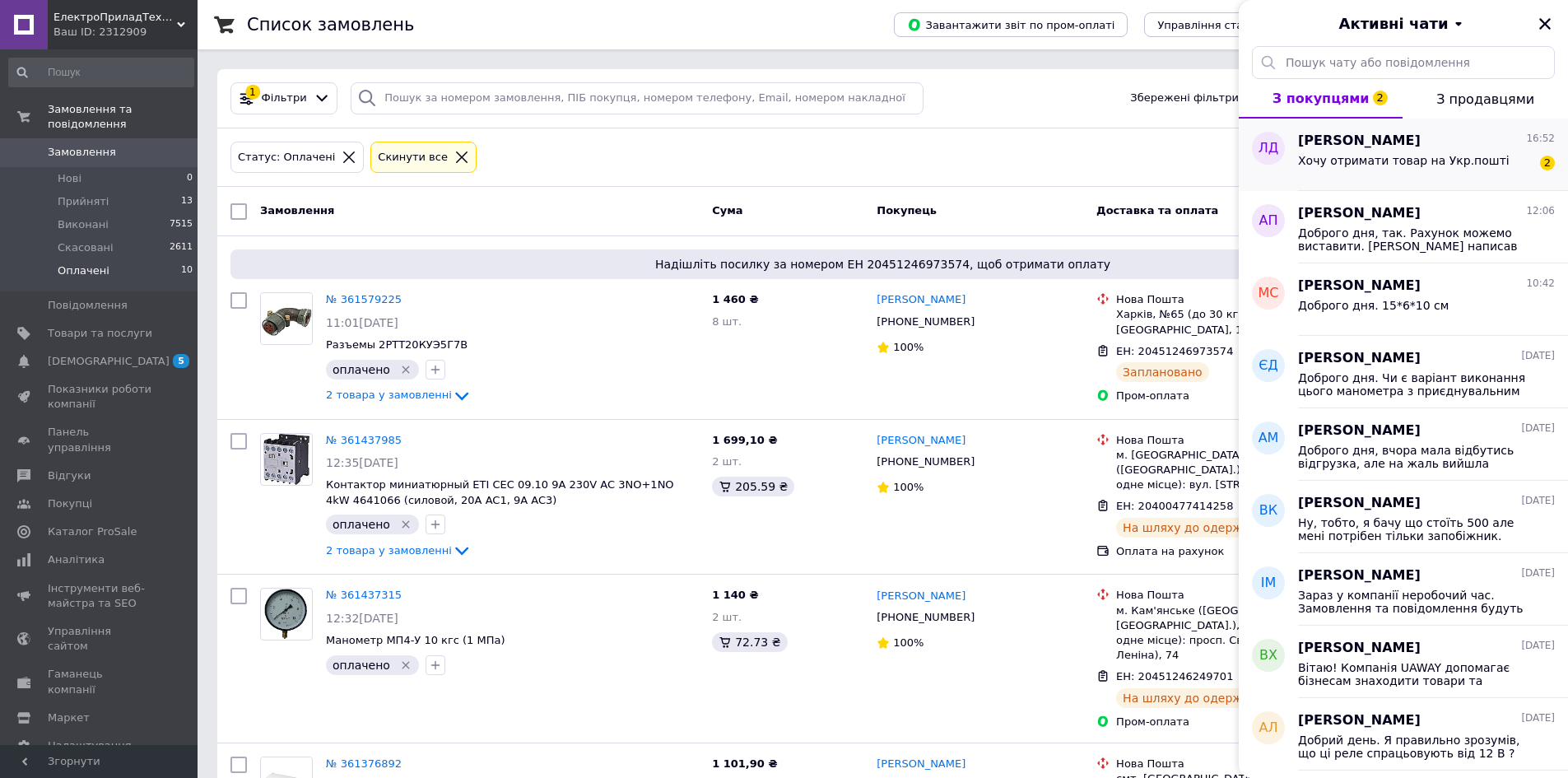
click at [1343, 171] on div "Хочу отримати товар на Укр.пошті" at bounding box center [1405, 165] width 212 height 23
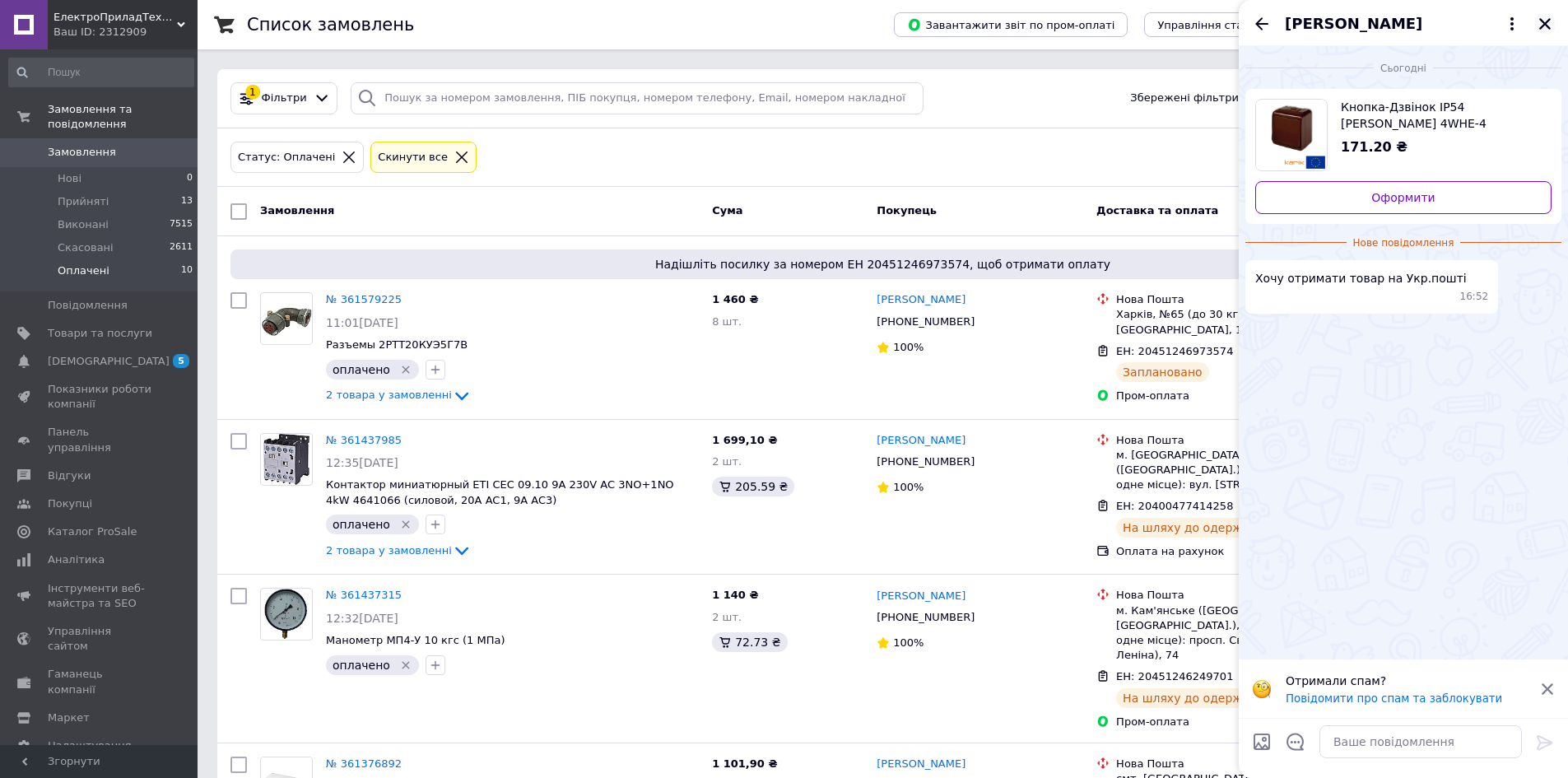
click at [1543, 26] on icon "Закрити" at bounding box center [1545, 24] width 12 height 12
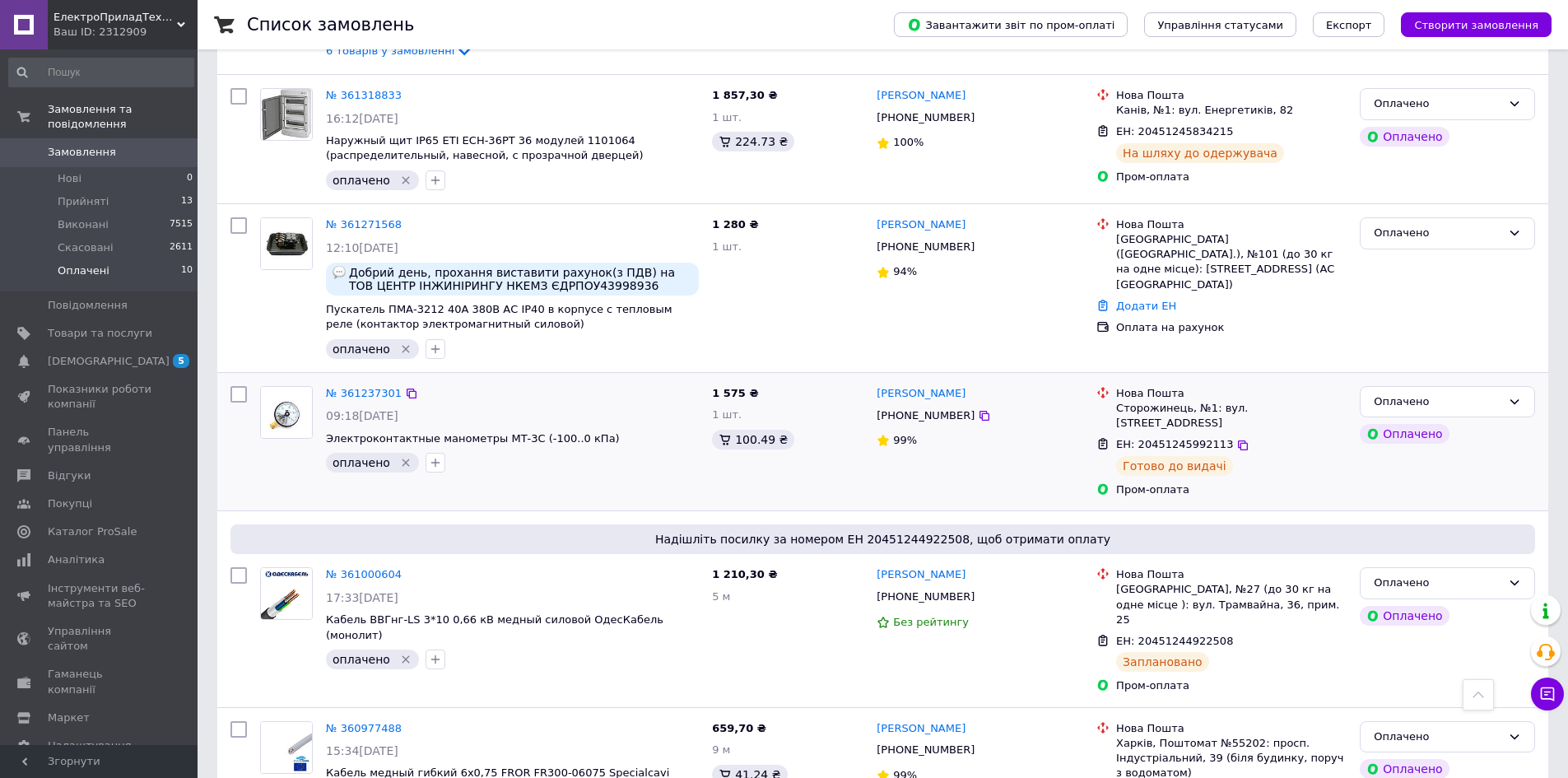
scroll to position [906, 0]
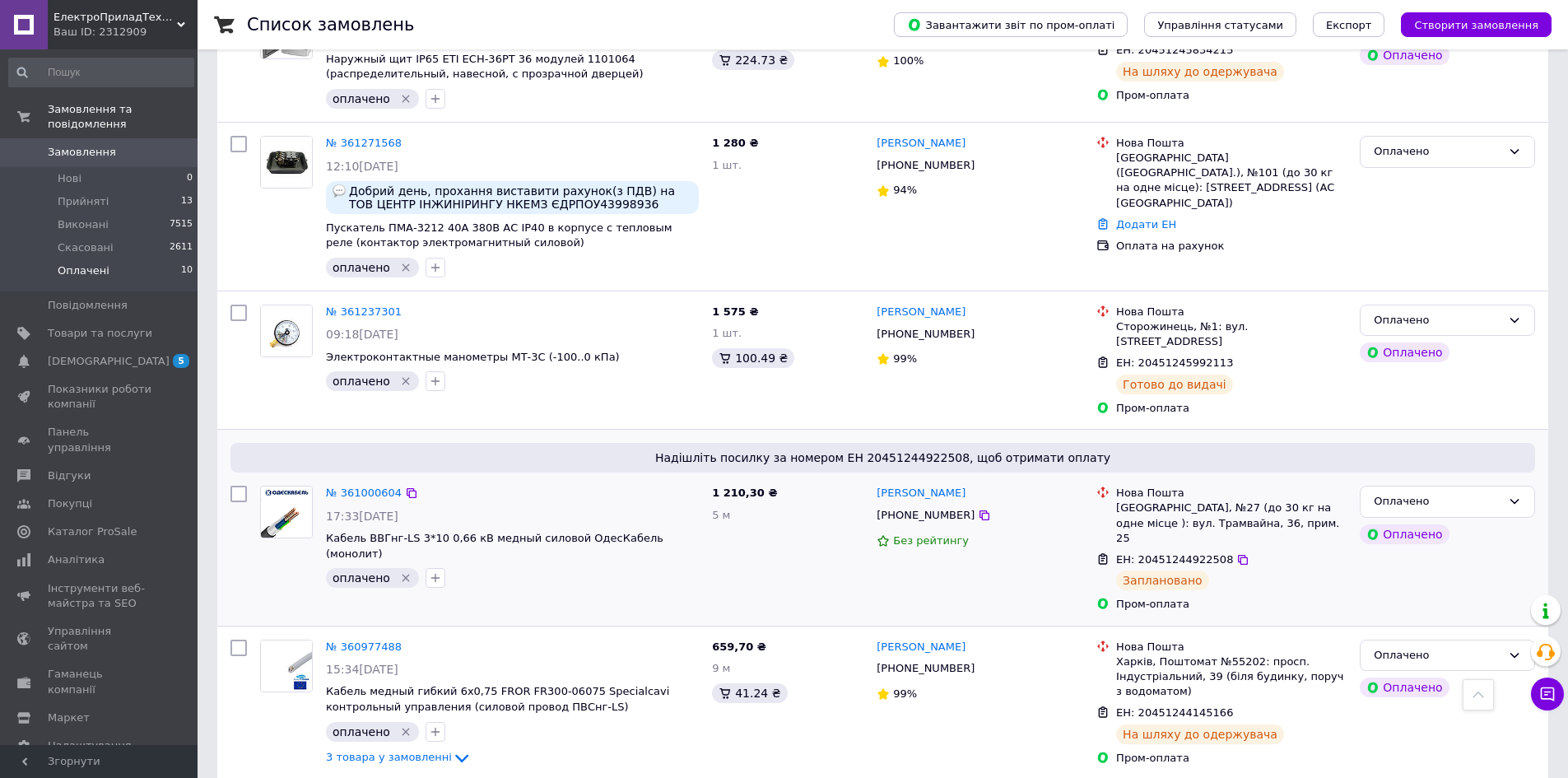
click at [489, 479] on div "№ 361000604 17:33[DATE] Кабель ВВГнг-LS 3*10 0,66 кВ медный cиловой ОдесКабель …" at bounding box center [513, 536] width 386 height 115
click at [433, 508] on div "17:33[DATE]" at bounding box center [512, 516] width 373 height 17
click at [470, 484] on div "№ 361000604" at bounding box center [513, 493] width 376 height 19
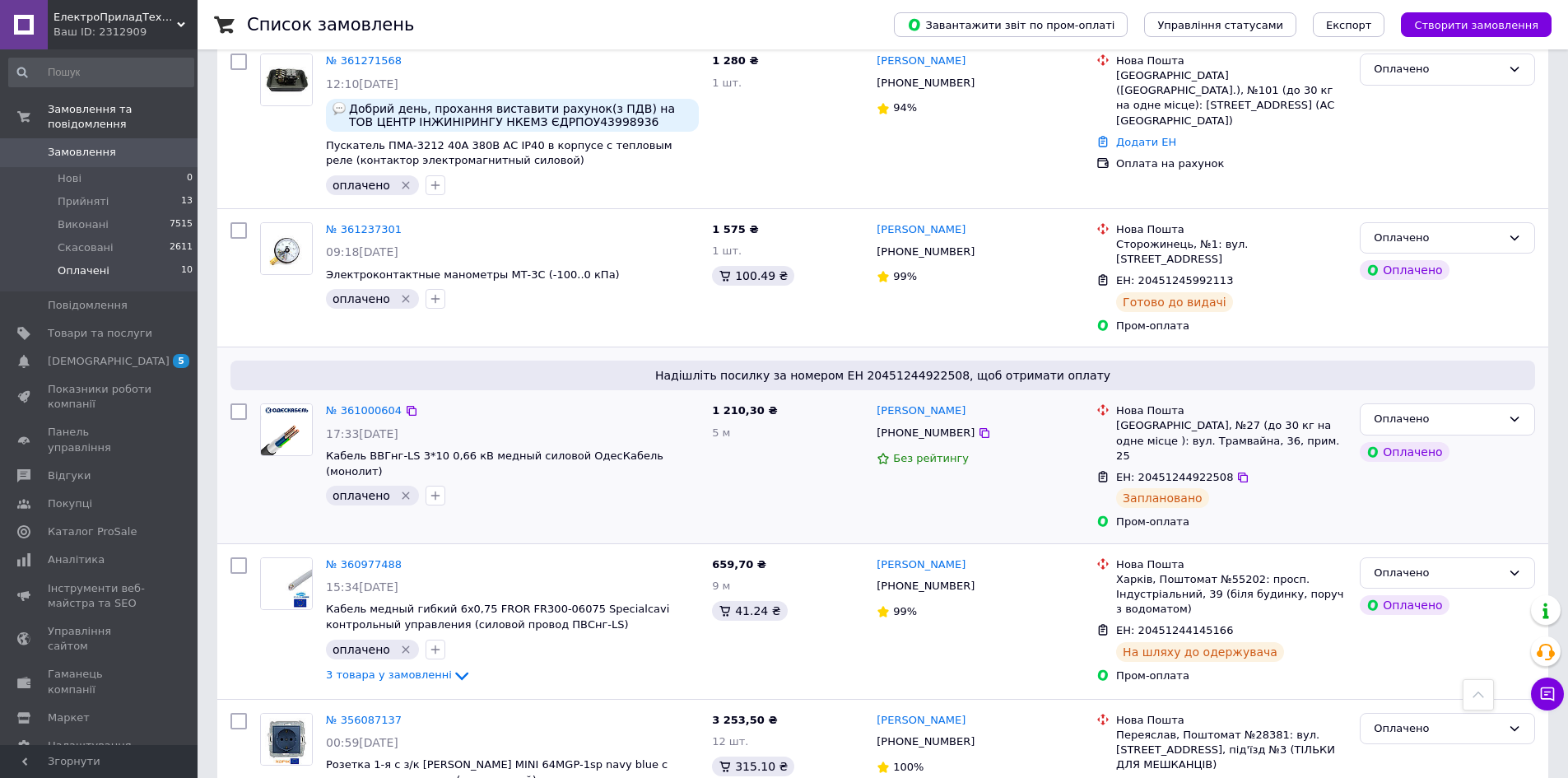
click at [481, 402] on div "№ 361000604" at bounding box center [513, 411] width 376 height 19
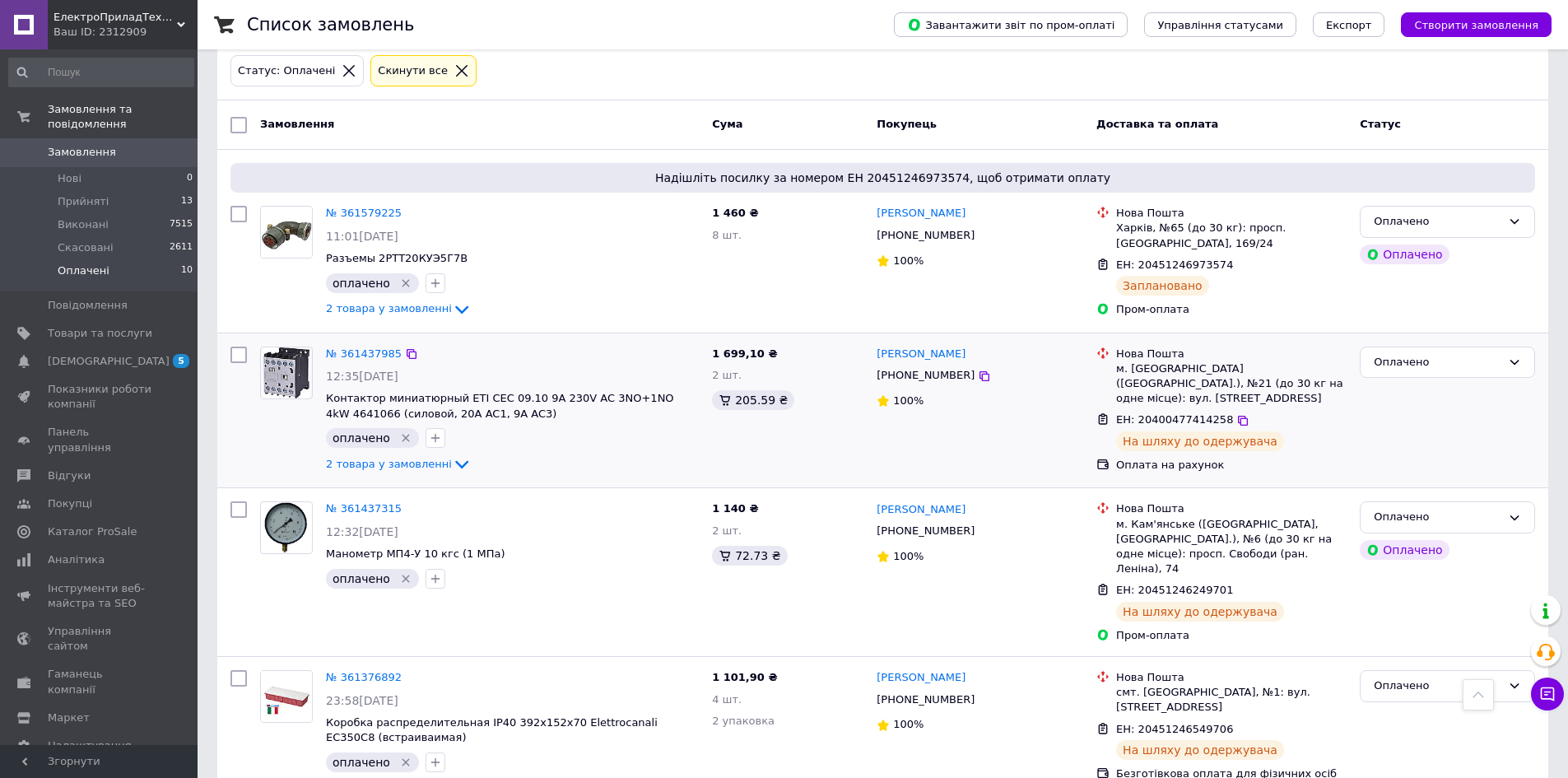
scroll to position [82, 0]
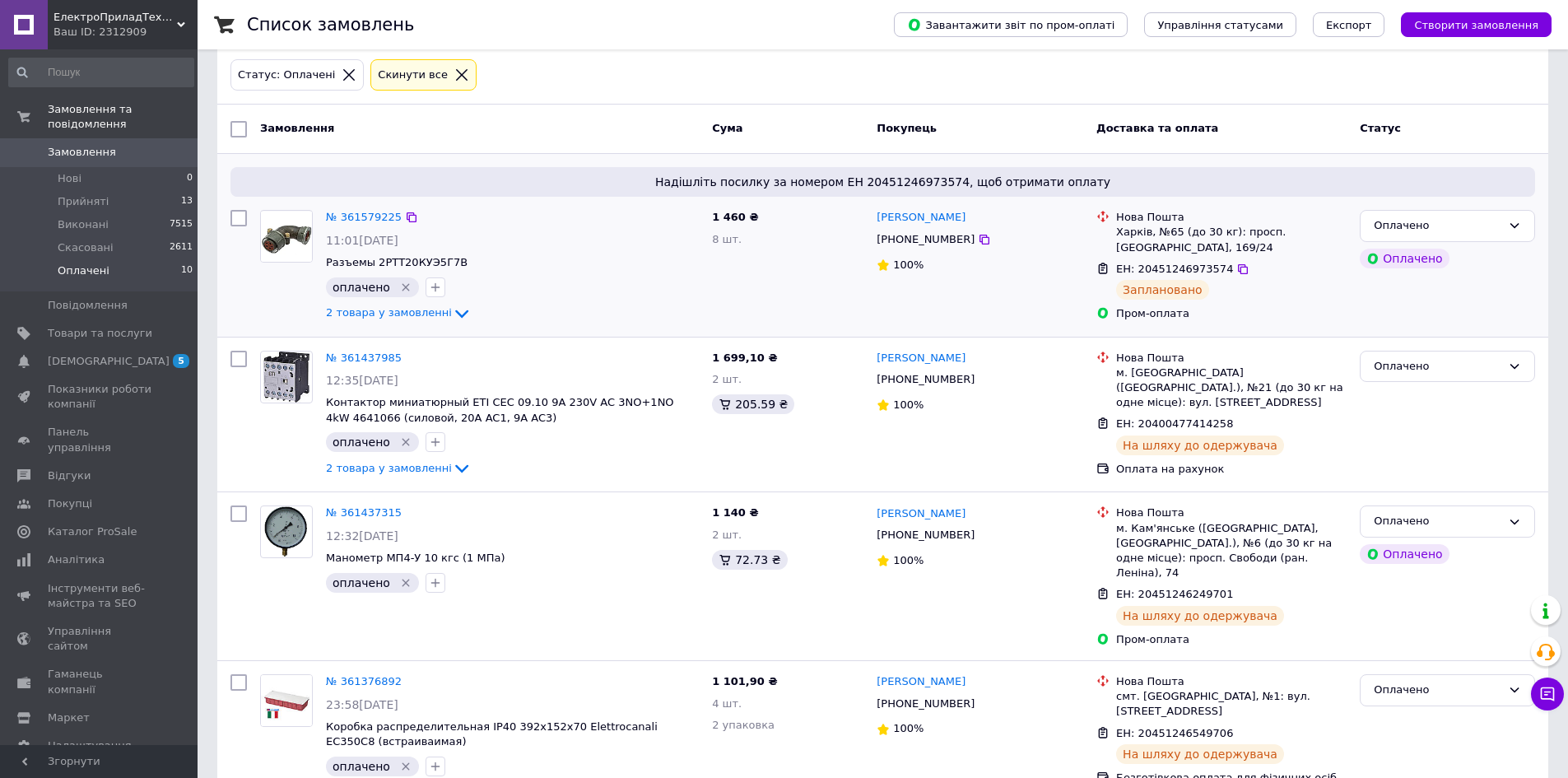
click at [253, 301] on div at bounding box center [286, 265] width 66 height 126
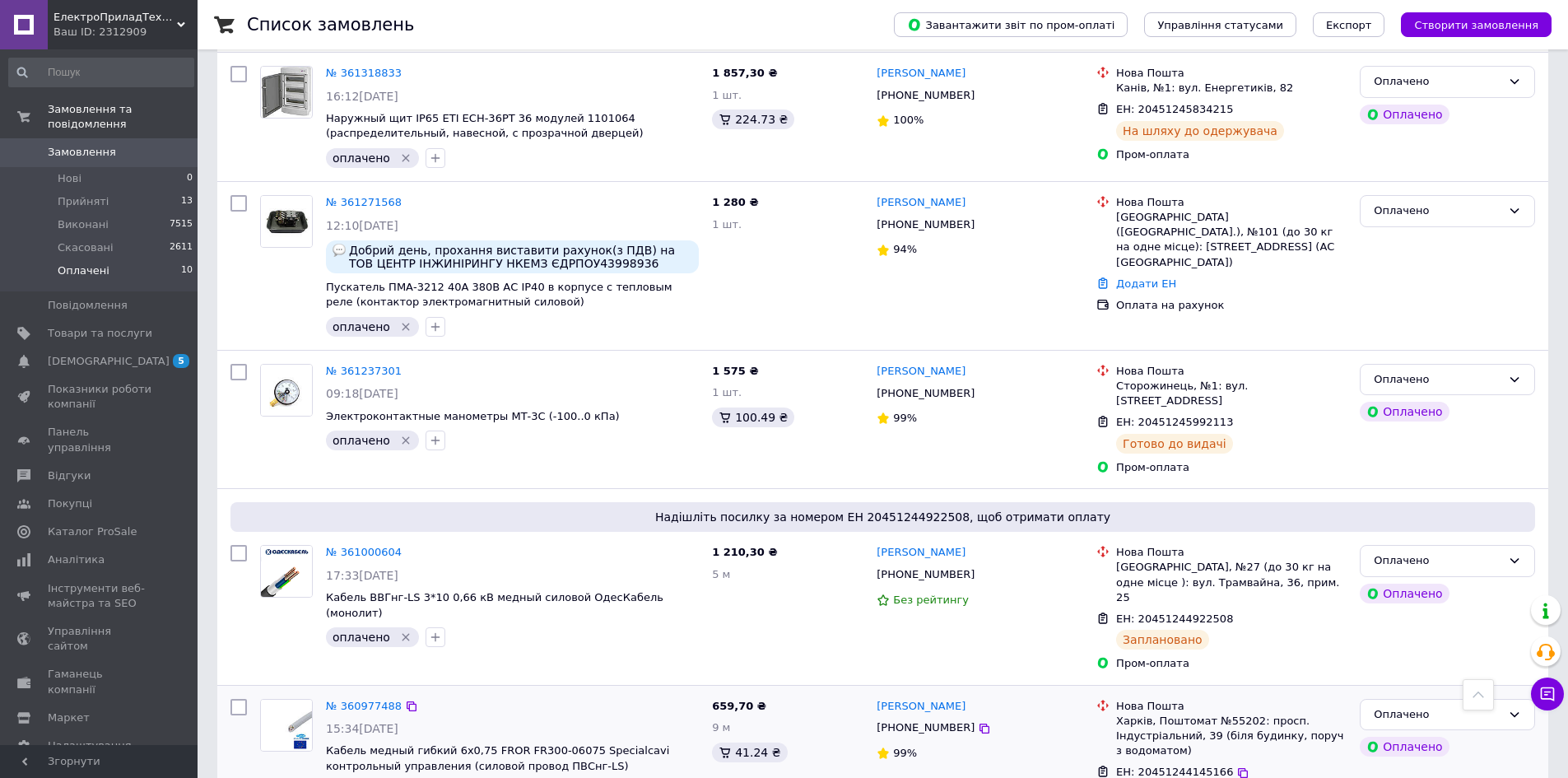
scroll to position [1038, 0]
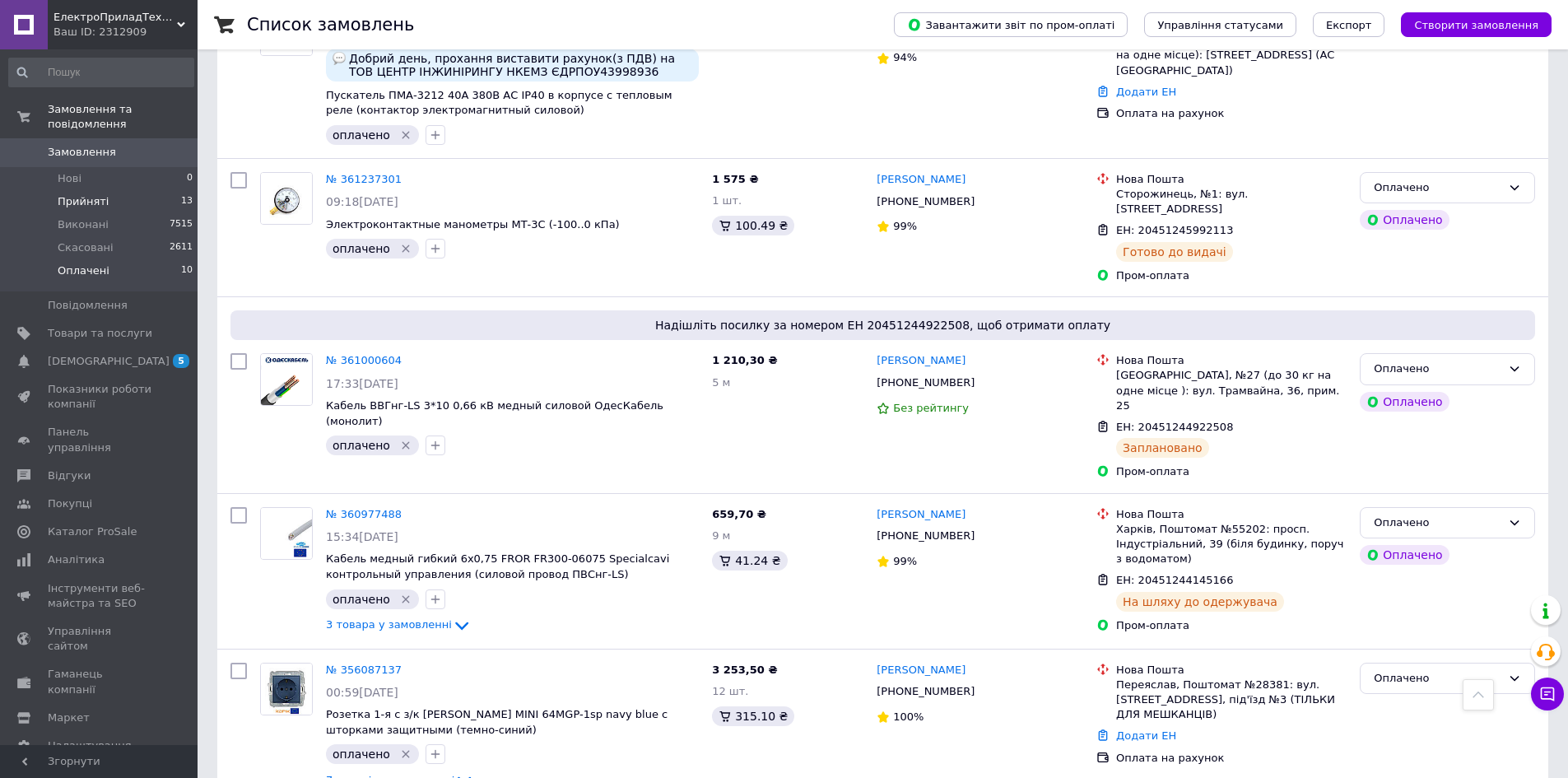
click at [146, 190] on li "Прийняті 13" at bounding box center [101, 201] width 203 height 23
click at [89, 194] on span "Прийняті" at bounding box center [83, 201] width 51 height 15
click at [79, 194] on span "Прийняті" at bounding box center [83, 201] width 51 height 15
click at [92, 145] on span "Замовлення" at bounding box center [81, 151] width 68 height 15
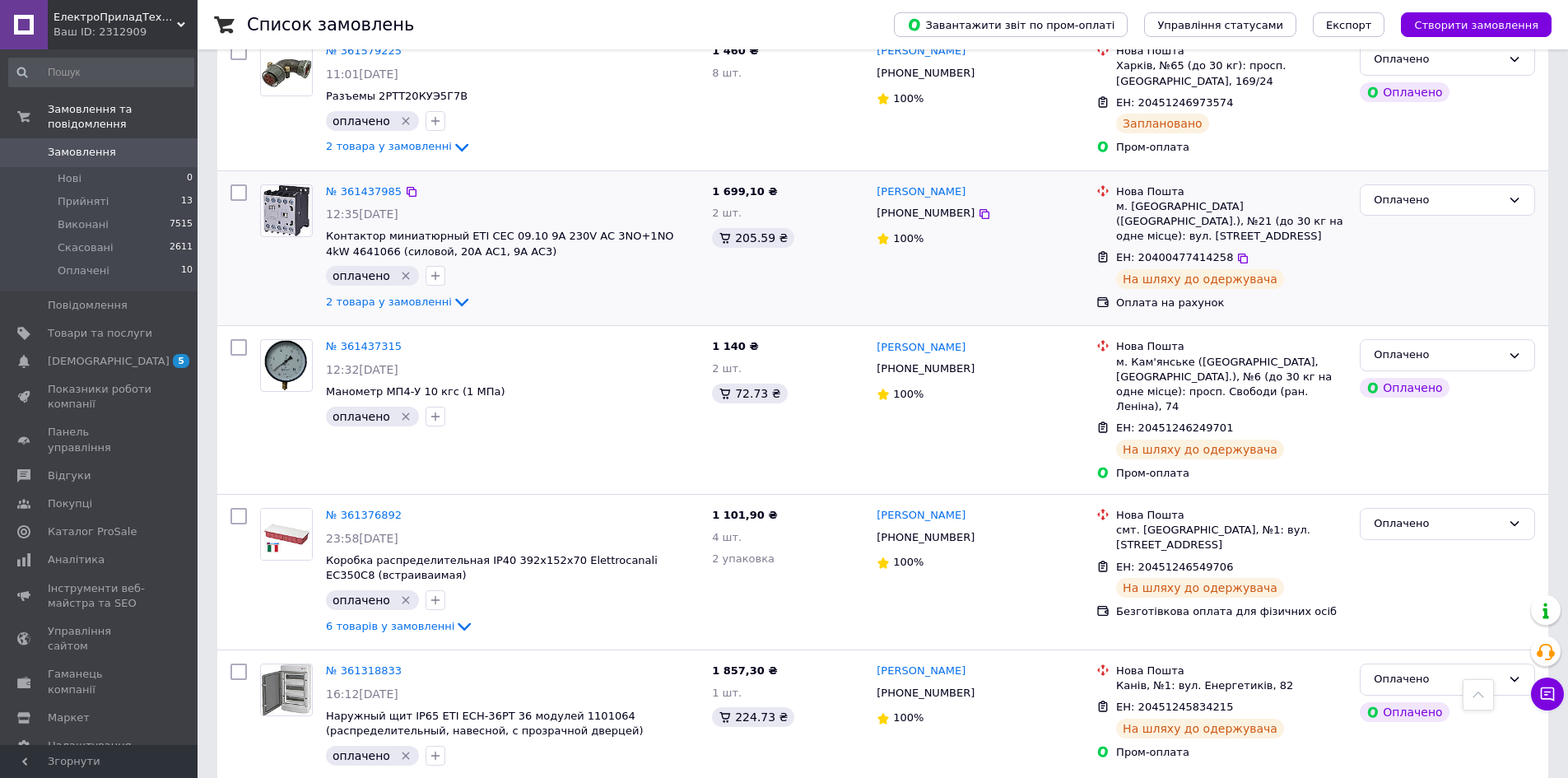
scroll to position [133, 0]
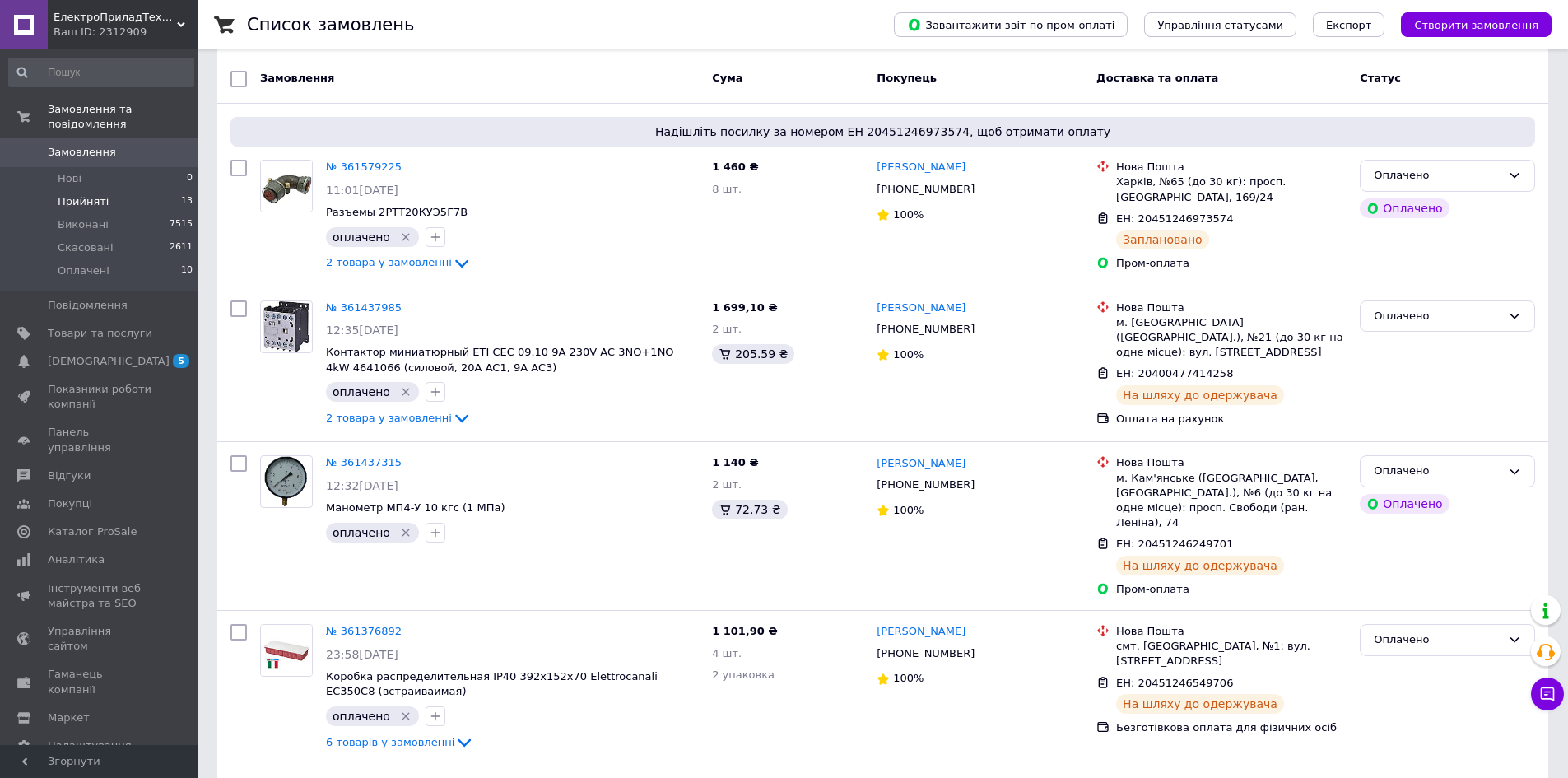
click at [85, 194] on span "Прийняті" at bounding box center [83, 201] width 51 height 15
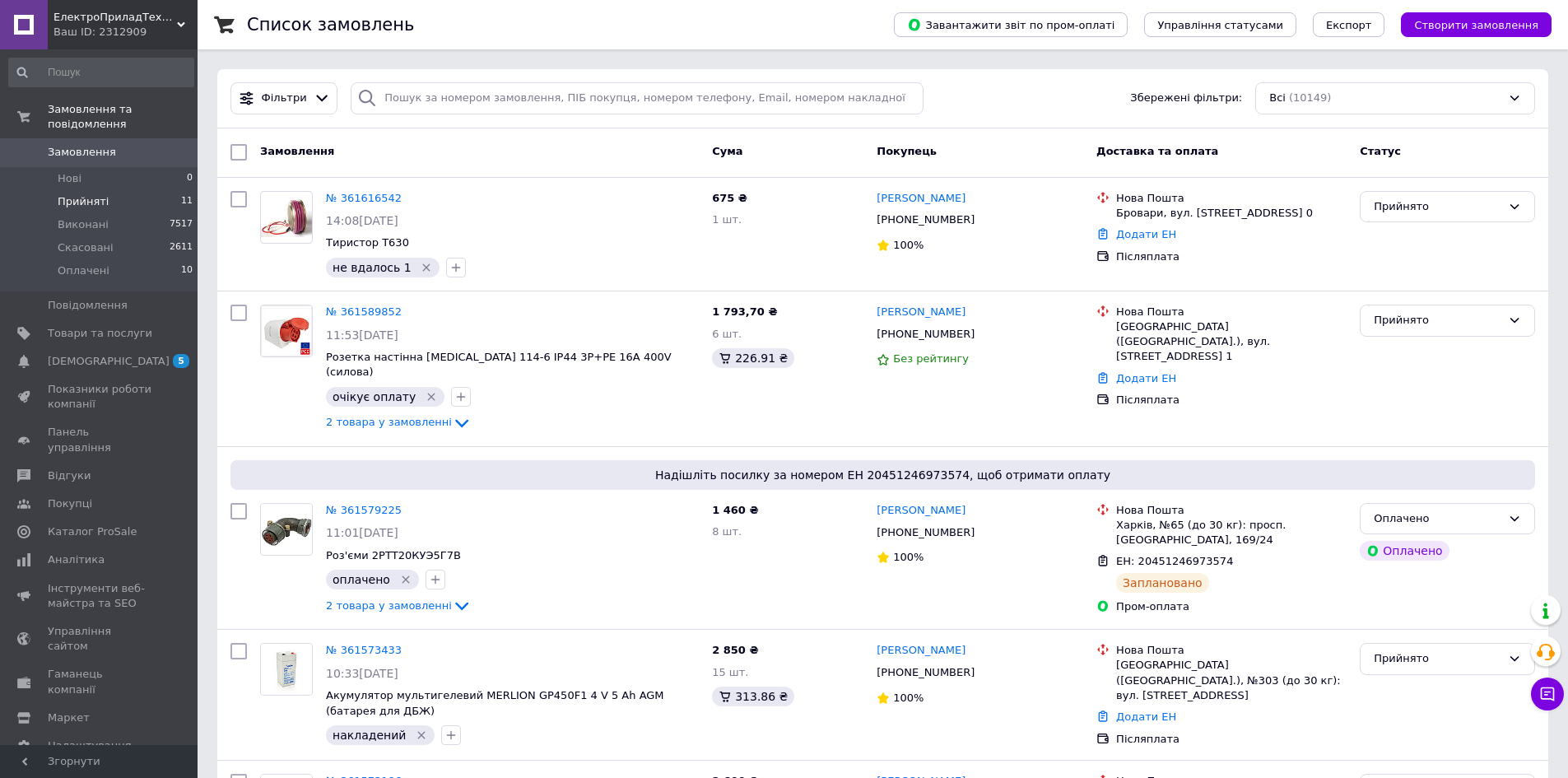
click at [120, 190] on li "Прийняті 11" at bounding box center [101, 201] width 203 height 23
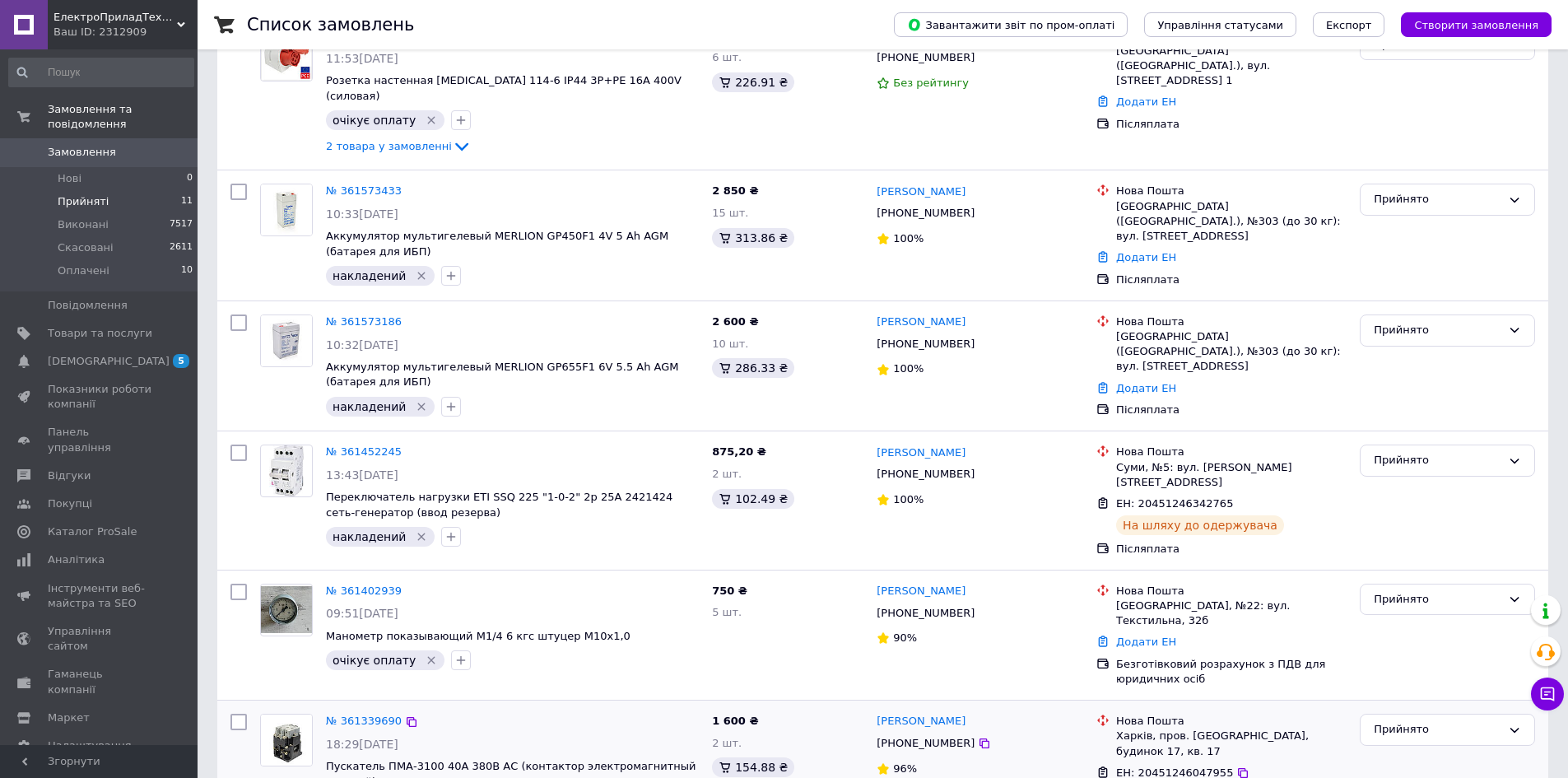
scroll to position [576, 0]
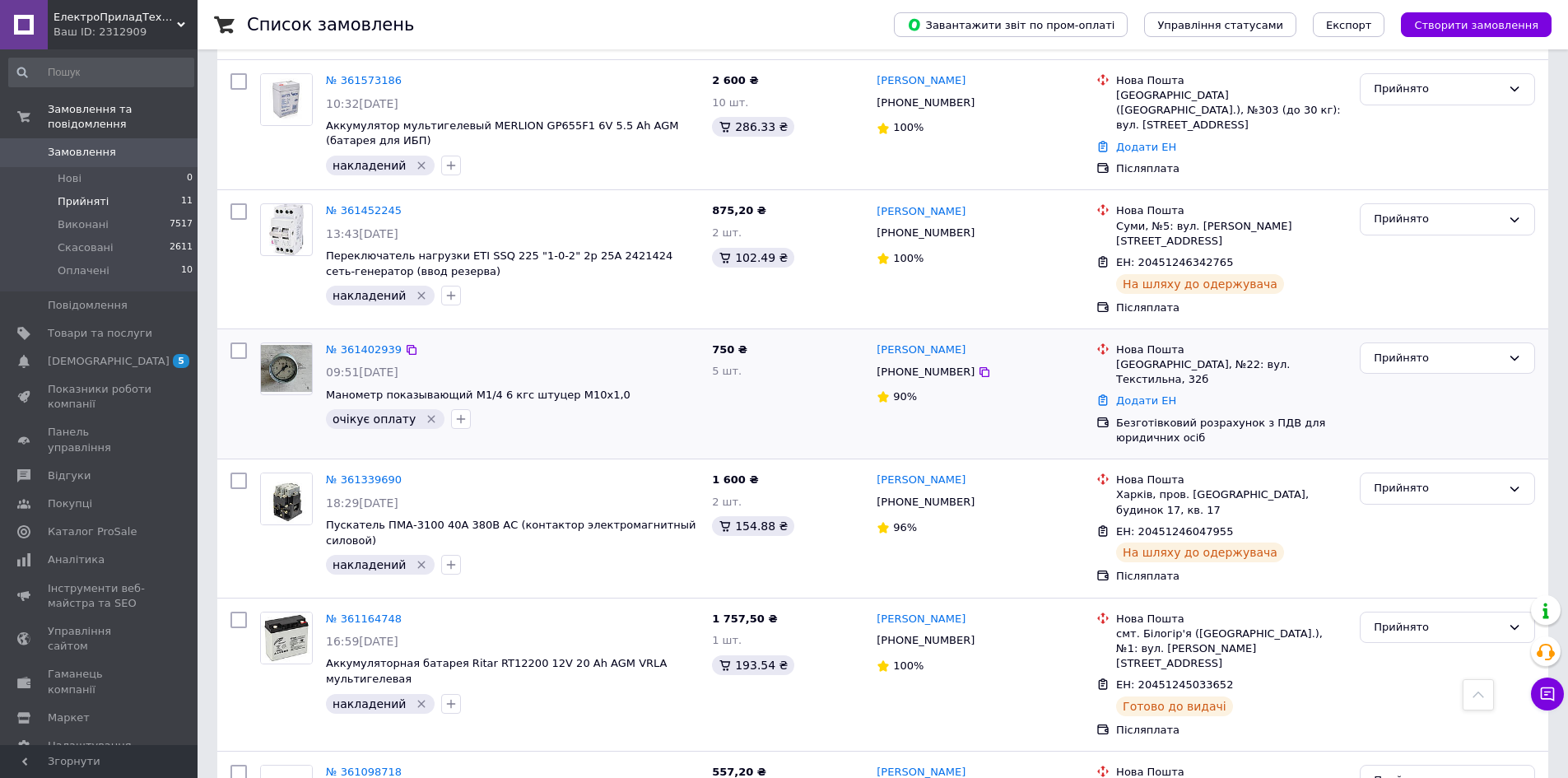
click at [349, 340] on div "№ 361402939" at bounding box center [364, 349] width 79 height 19
click at [353, 343] on link "№ 361402939" at bounding box center [363, 349] width 76 height 12
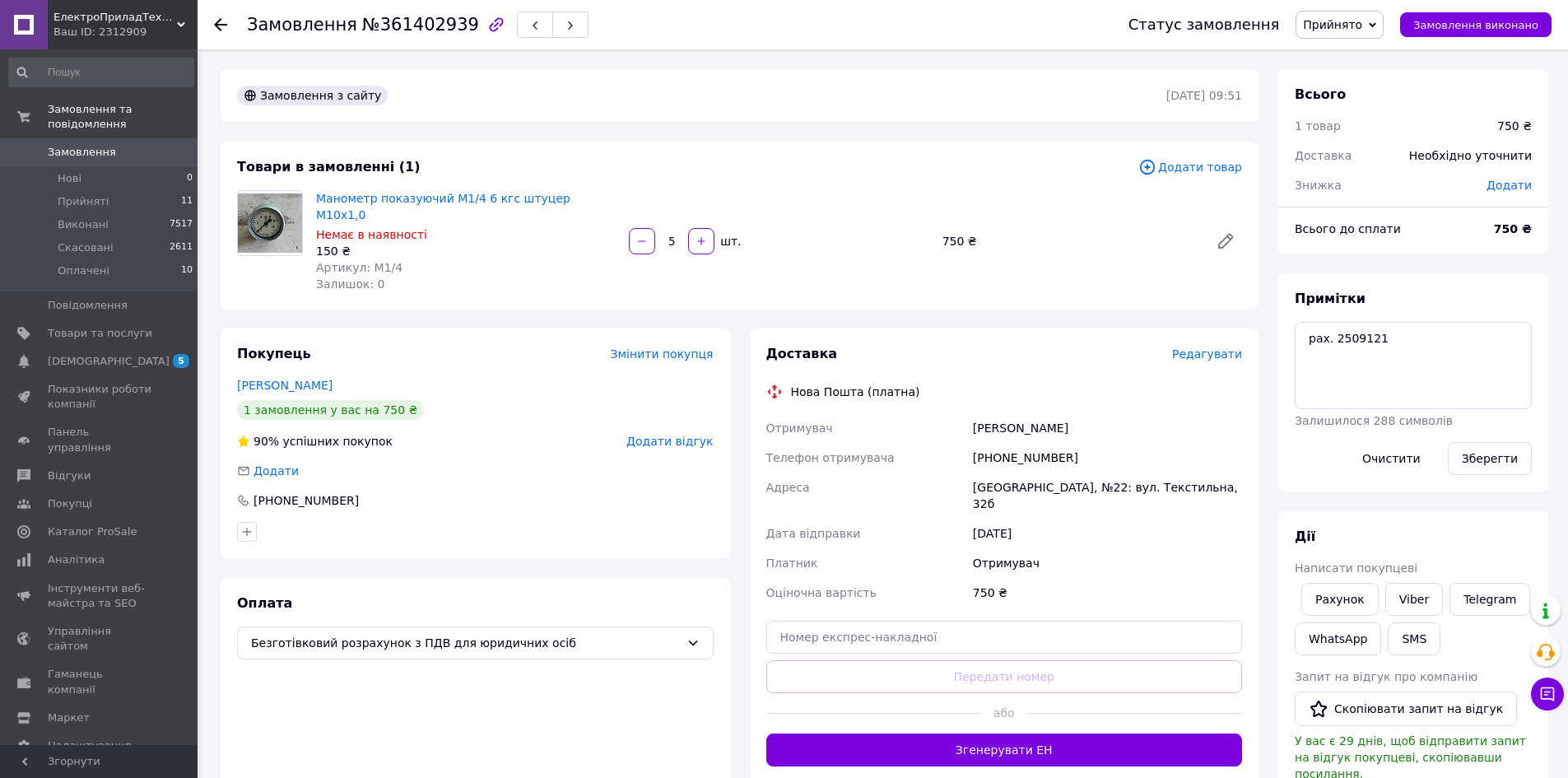
click at [1008, 443] on div "[PHONE_NUMBER]" at bounding box center [1108, 457] width 276 height 30
click at [1038, 473] on div "[GEOGRAPHIC_DATA], №22: вул. Текстильна, 32б" at bounding box center [1108, 495] width 276 height 47
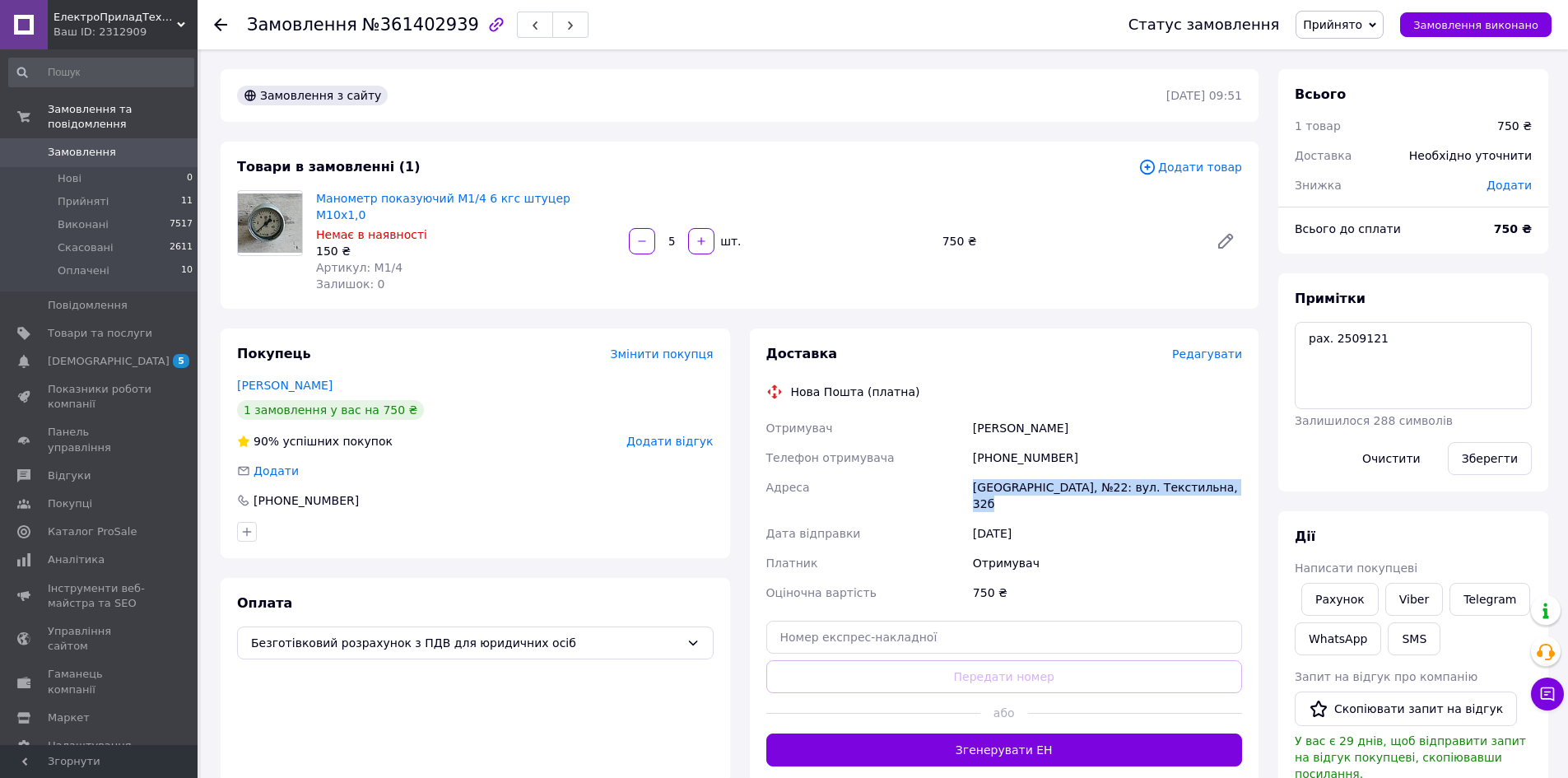
copy div "[GEOGRAPHIC_DATA], №22: вул. Текстильна, 32б"
click at [1016, 415] on div "[PERSON_NAME]" at bounding box center [1108, 428] width 276 height 30
click at [1015, 415] on div "[PERSON_NAME]" at bounding box center [1108, 428] width 276 height 30
copy div "[PERSON_NAME]"
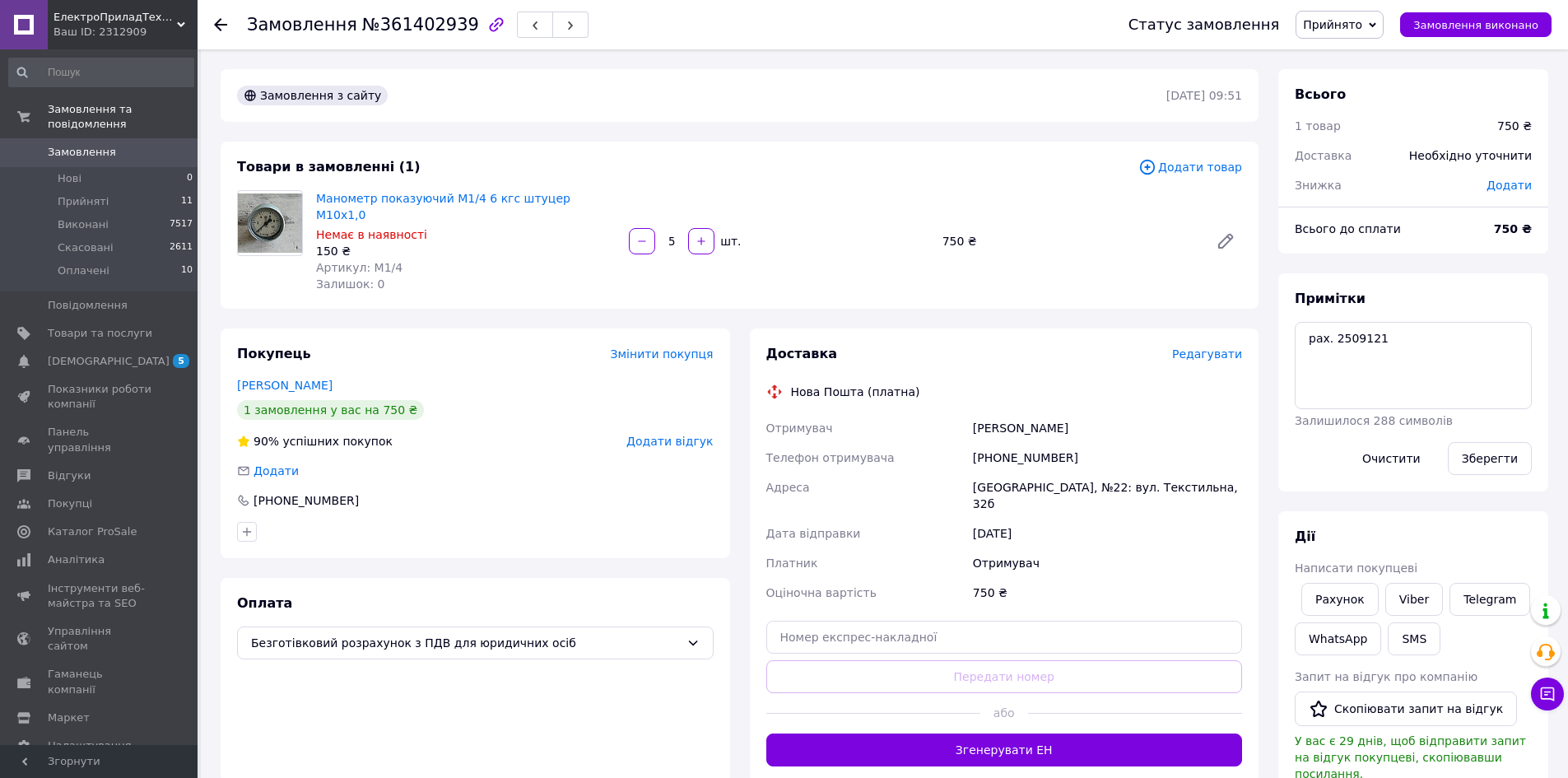
click at [1012, 442] on div "[PHONE_NUMBER]" at bounding box center [1108, 457] width 276 height 30
copy div "[PHONE_NUMBER]"
click at [1068, 196] on div "Манометр показуючий М1/4 6 кгс штуцер М10х1,0 Немає в наявності 150 ₴ Артикул: …" at bounding box center [779, 242] width 939 height 109
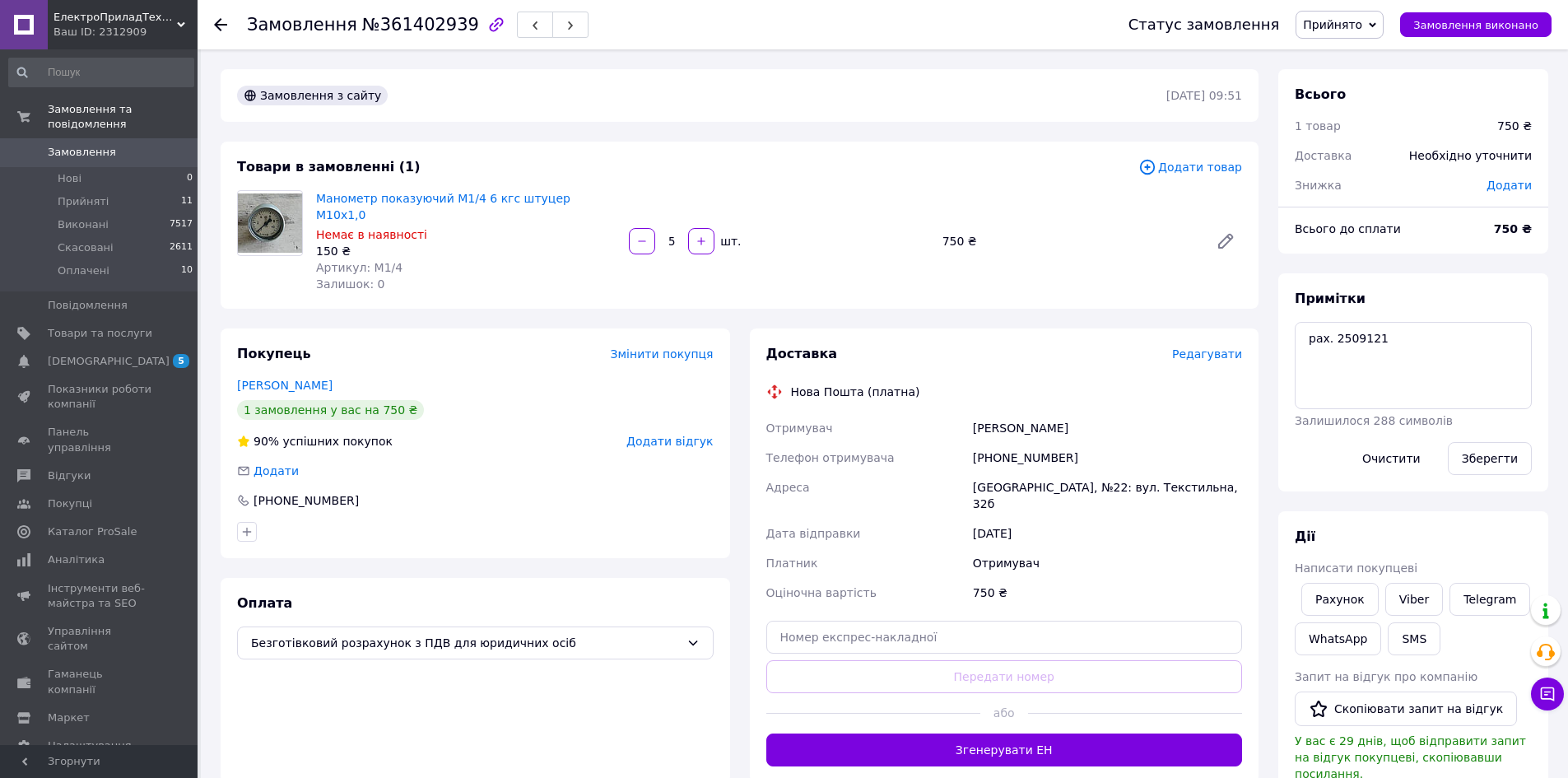
click at [1384, 31] on span "Прийнято" at bounding box center [1339, 25] width 88 height 28
click at [1374, 104] on li "Оплачено" at bounding box center [1339, 107] width 86 height 25
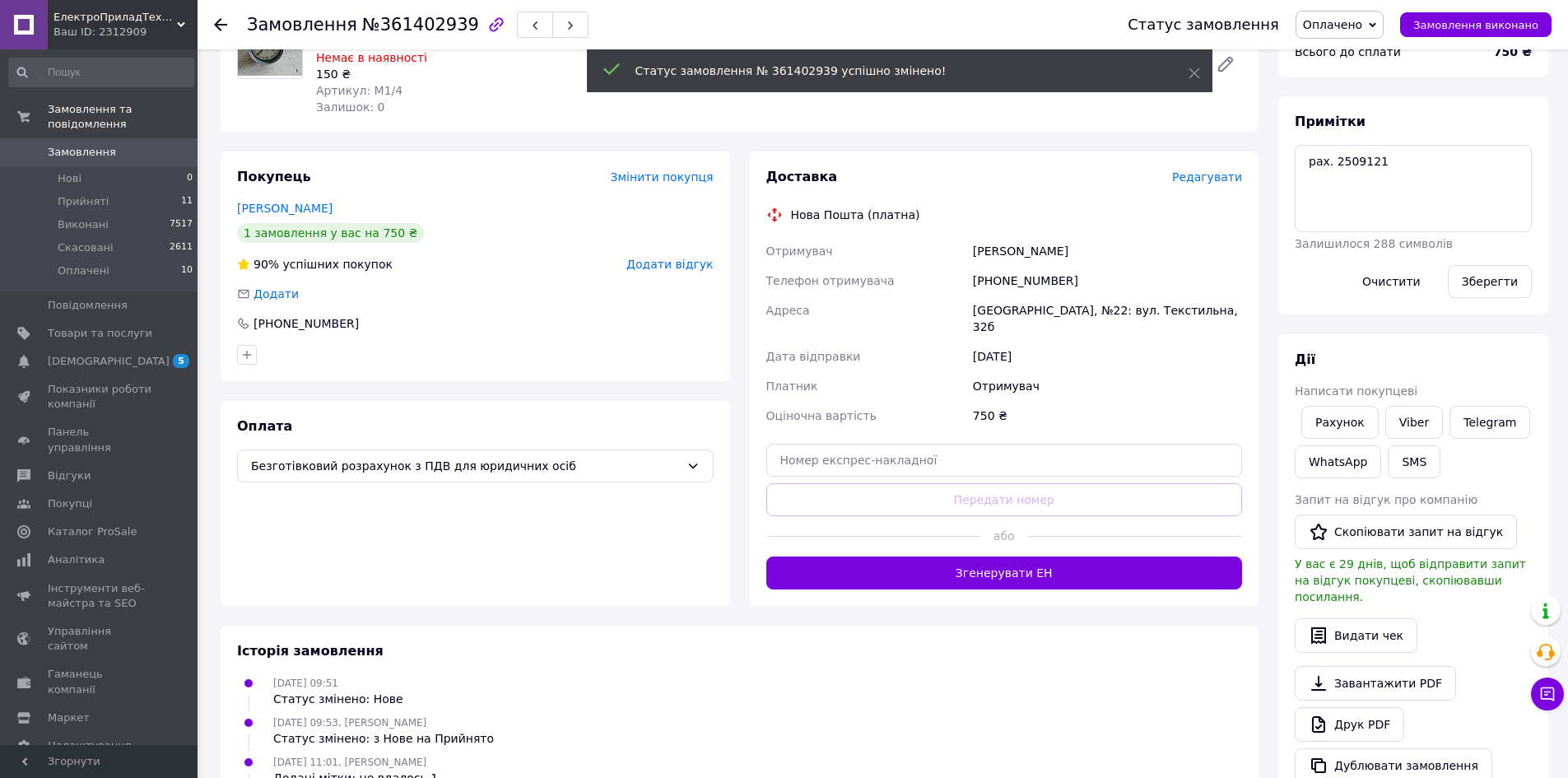
scroll to position [372, 0]
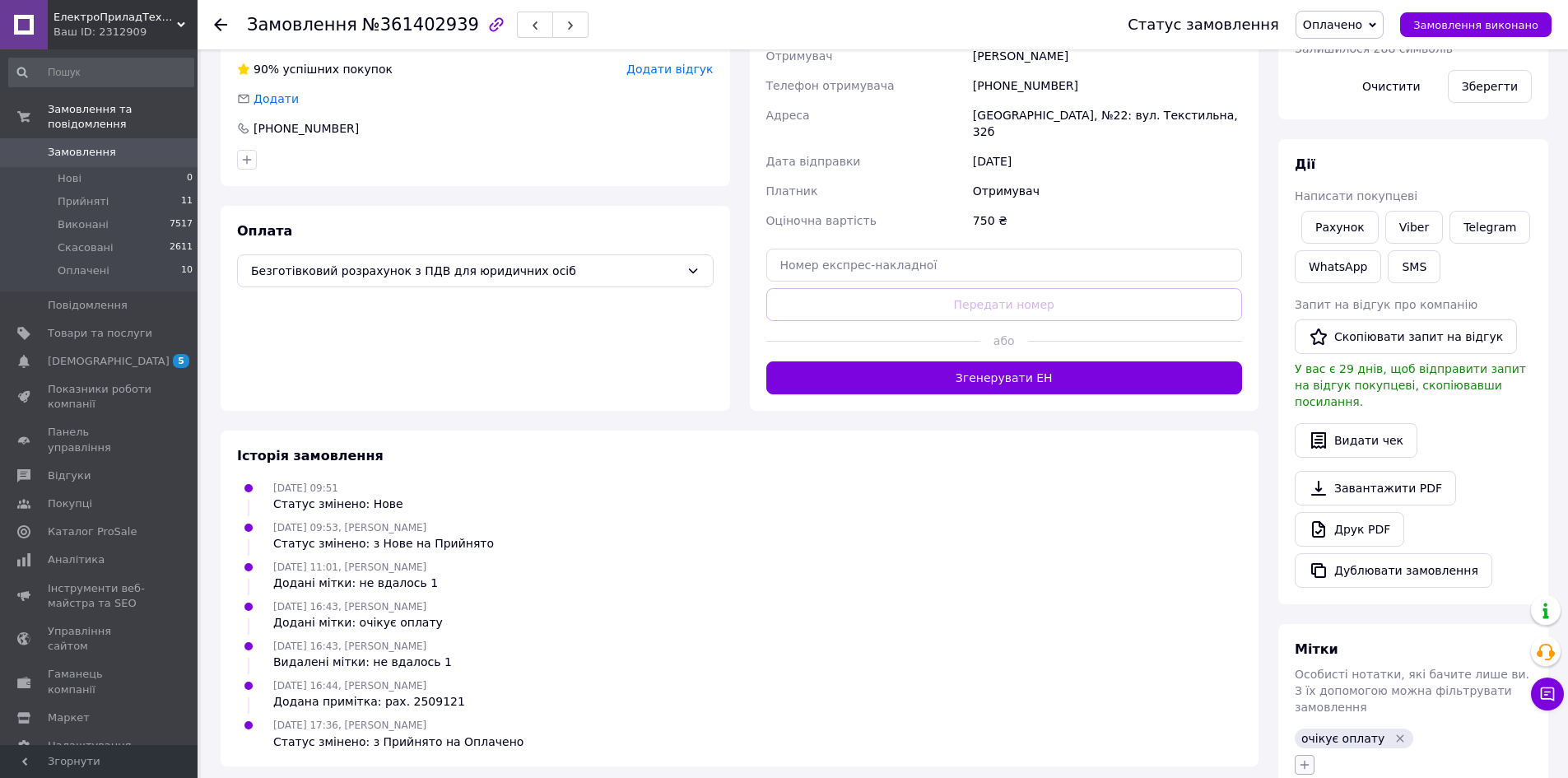
click at [1308, 758] on icon "button" at bounding box center [1305, 764] width 13 height 13
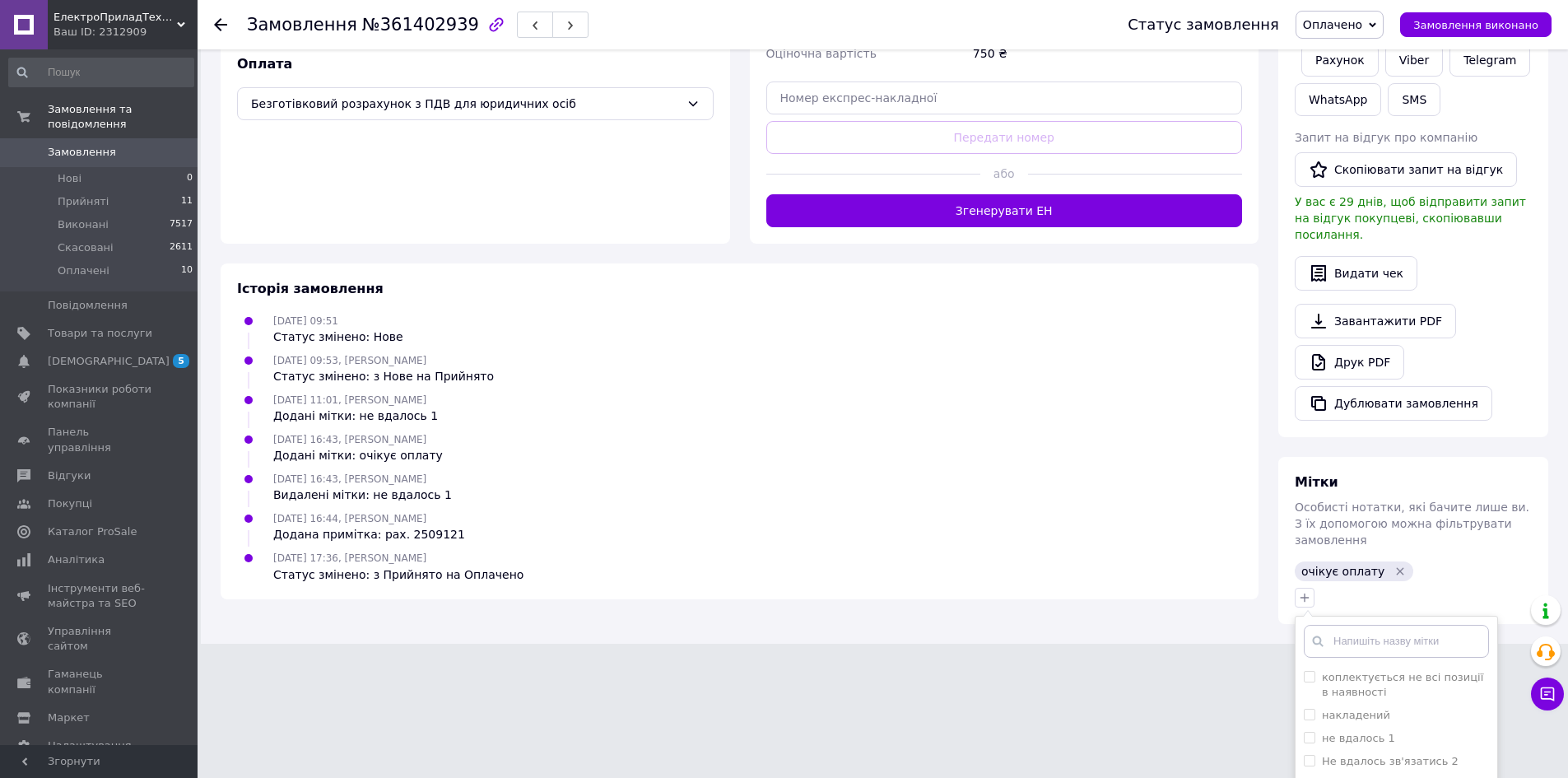
scroll to position [696, 0]
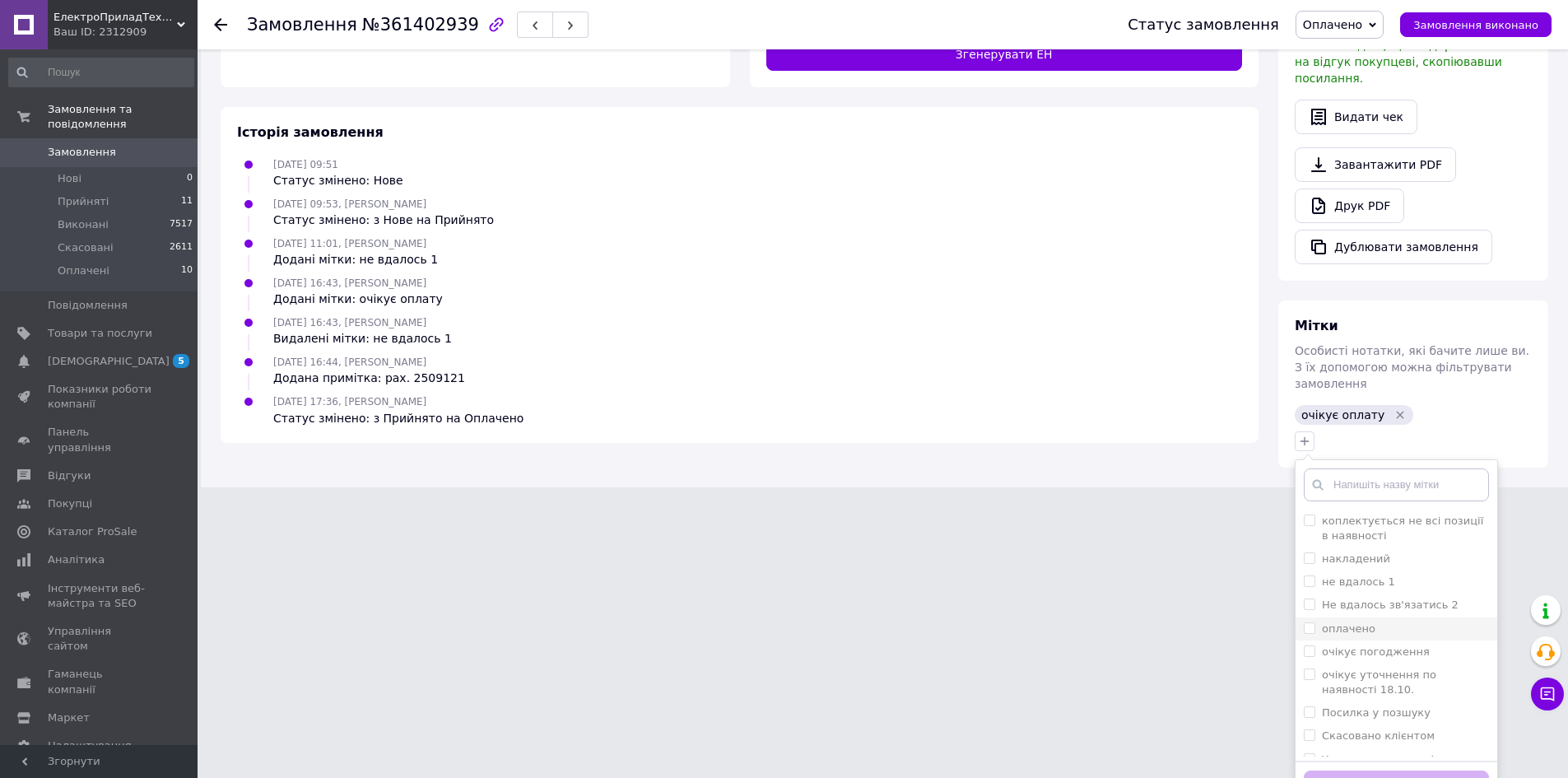
click at [1358, 623] on label "оплачено" at bounding box center [1349, 629] width 53 height 12
checkbox input "true"
click at [1363, 770] on button "Додати мітку" at bounding box center [1396, 786] width 185 height 32
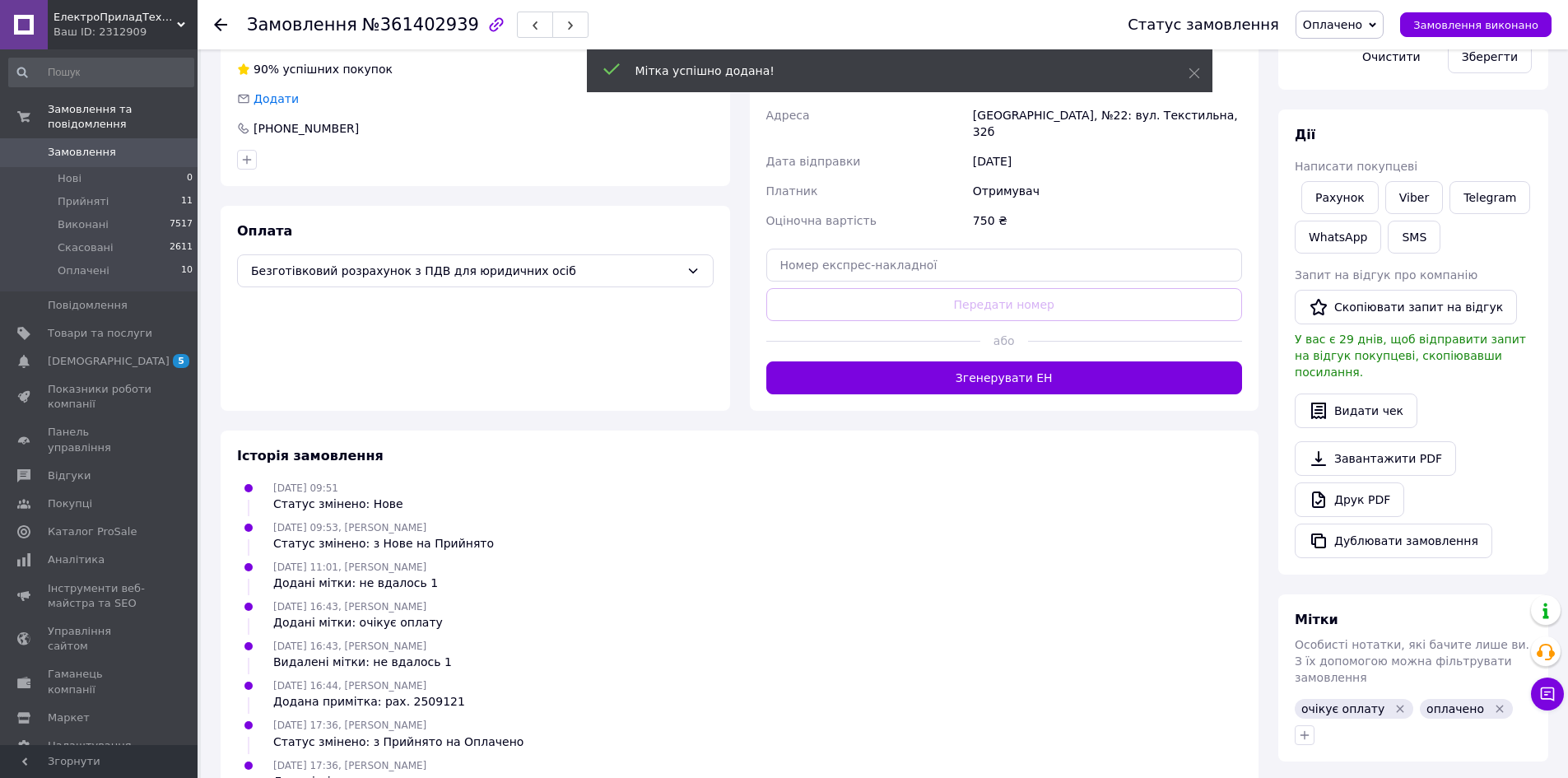
scroll to position [386, 0]
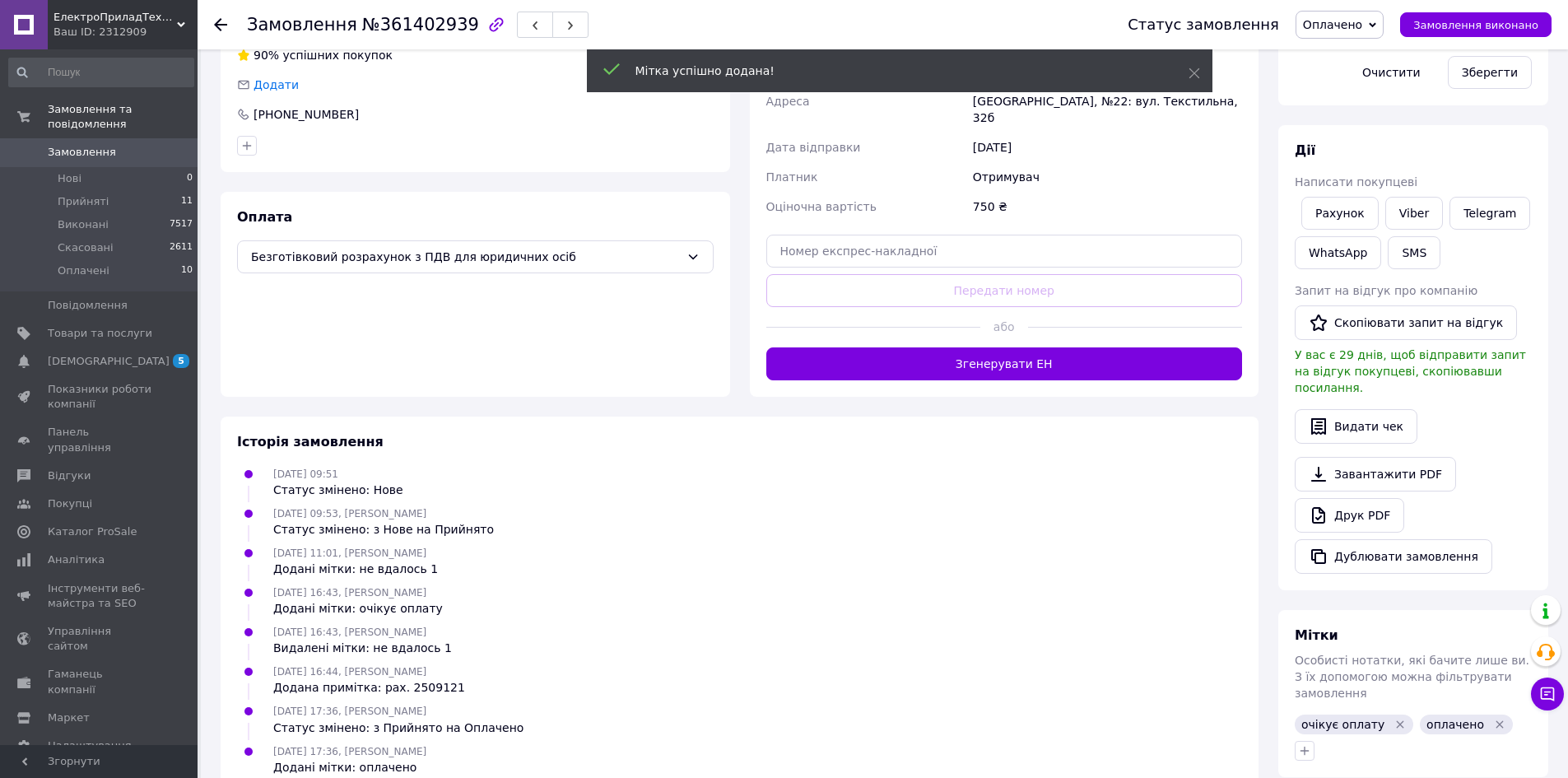
click at [1394, 718] on icon "Видалити мітку" at bounding box center [1400, 724] width 13 height 13
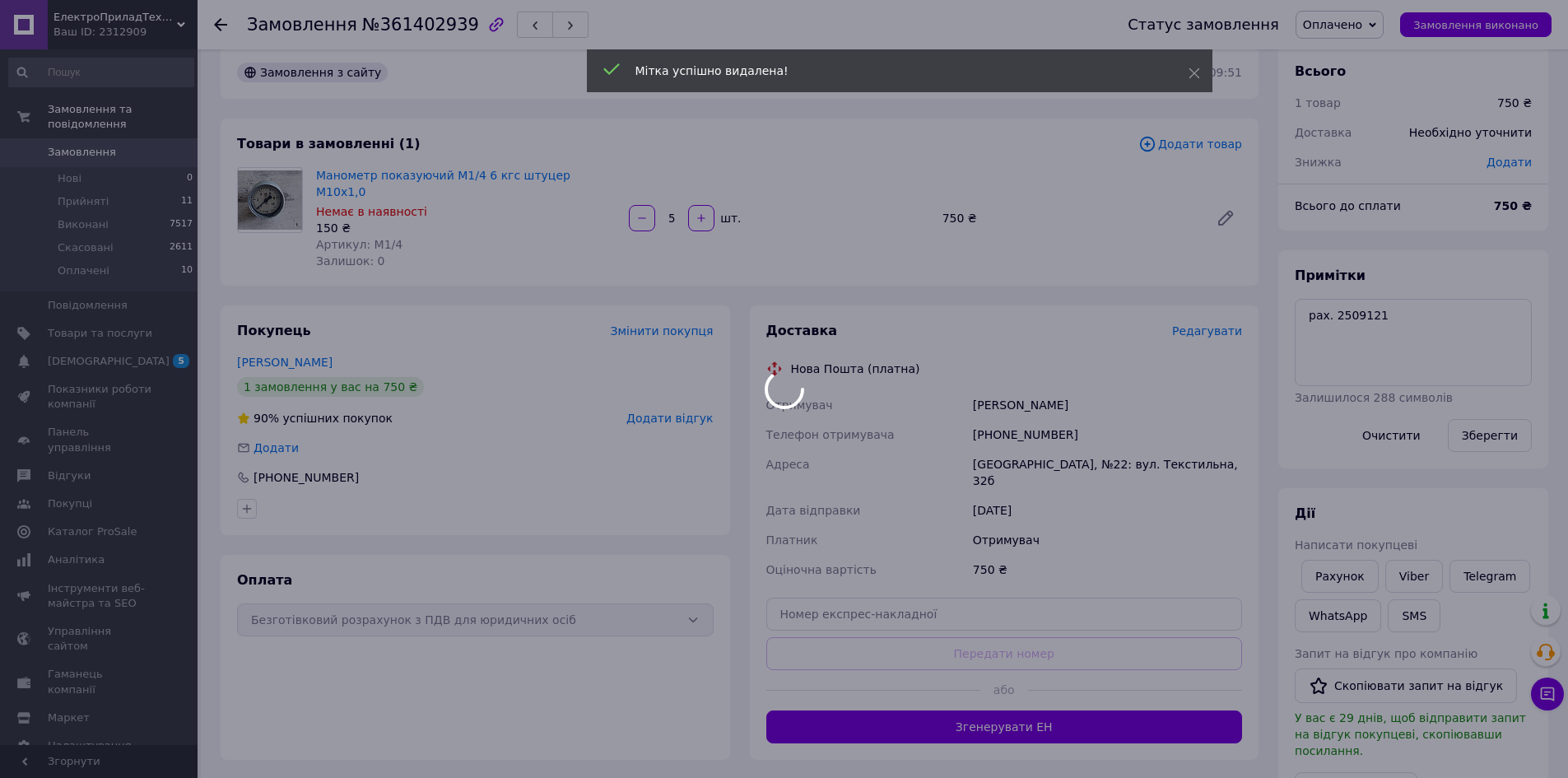
scroll to position [0, 0]
